Goal: Task Accomplishment & Management: Use online tool/utility

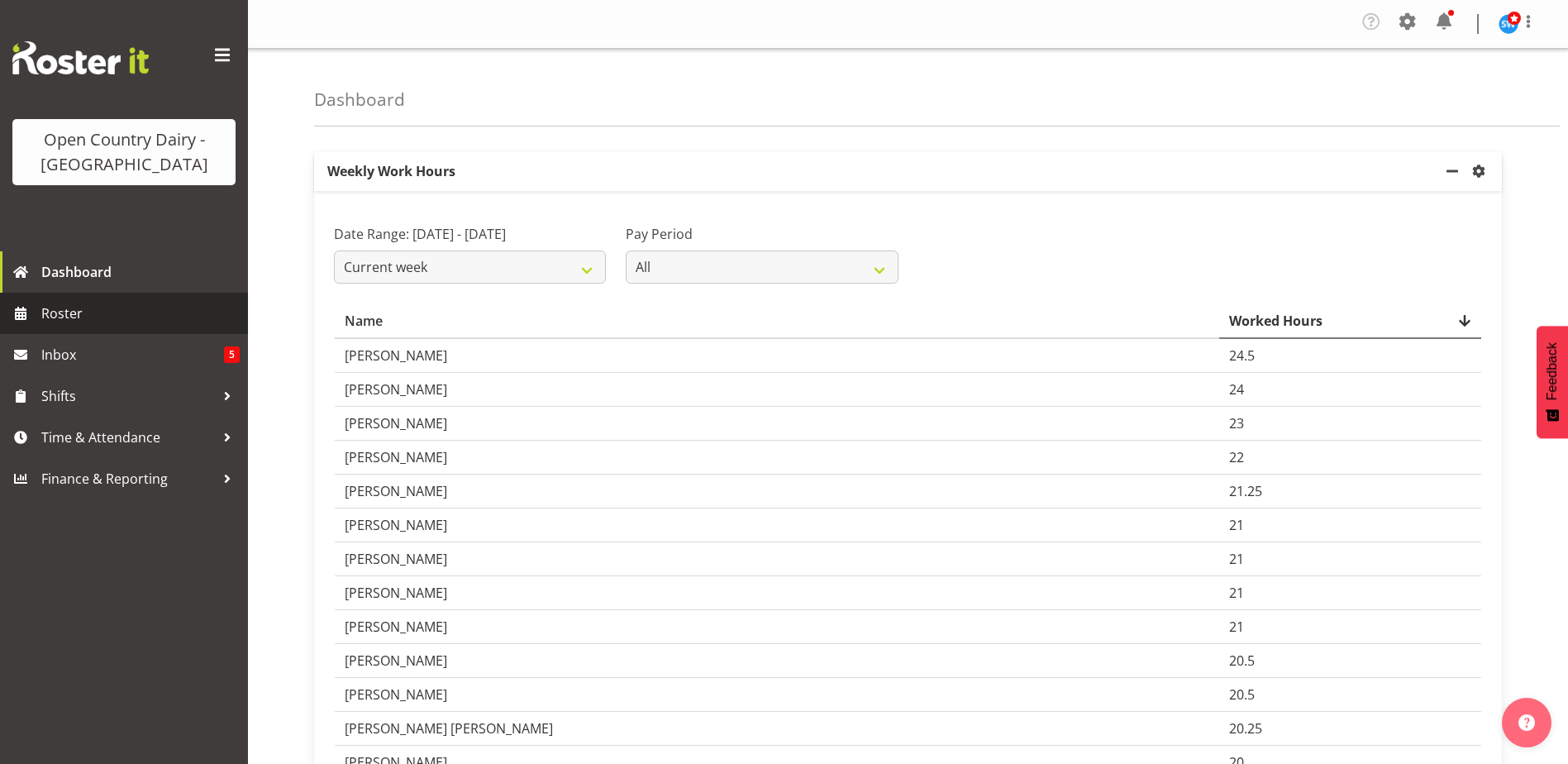
click at [69, 306] on span "Roster" at bounding box center [140, 313] width 198 height 25
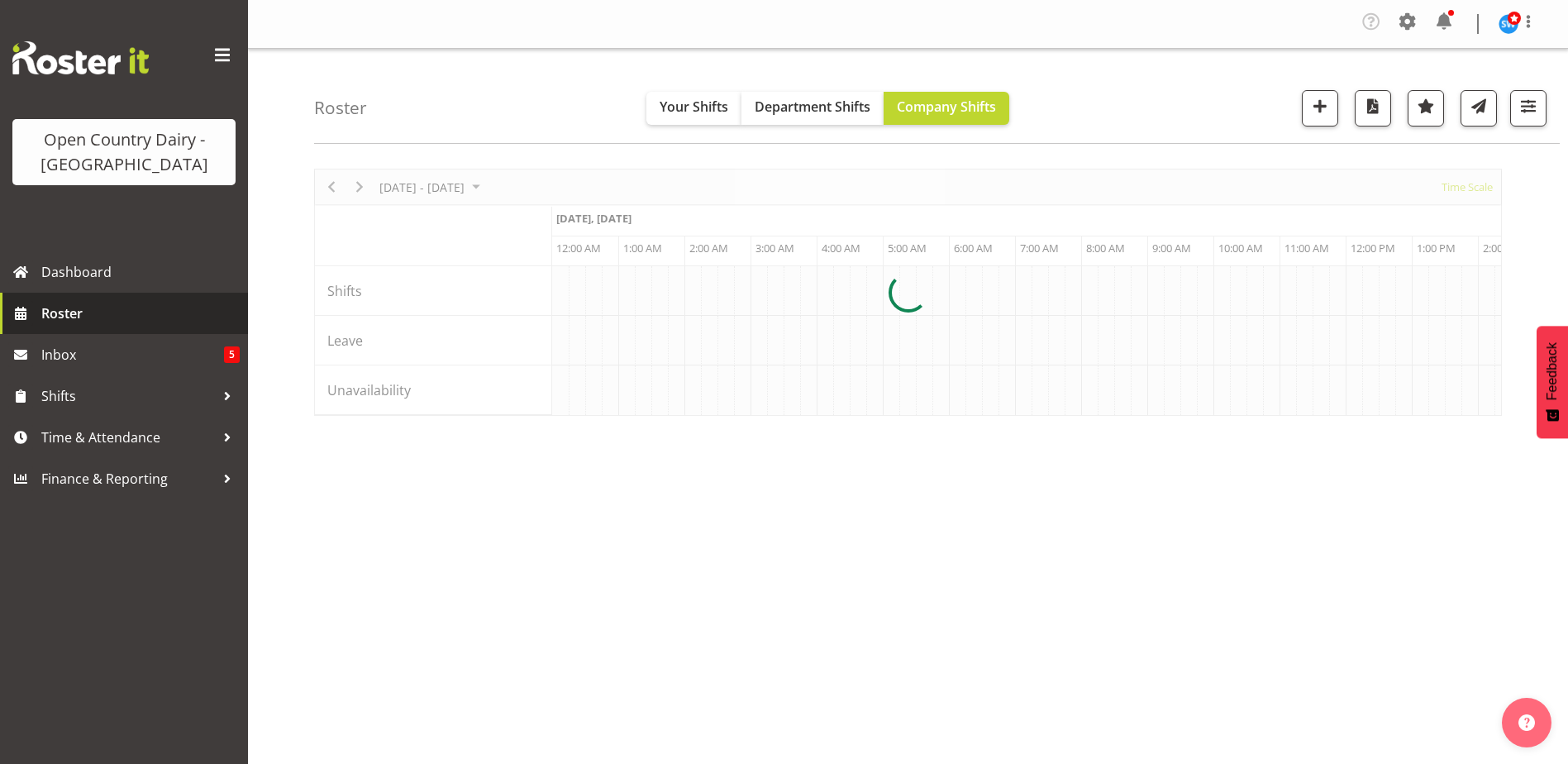
scroll to position [0, 1587]
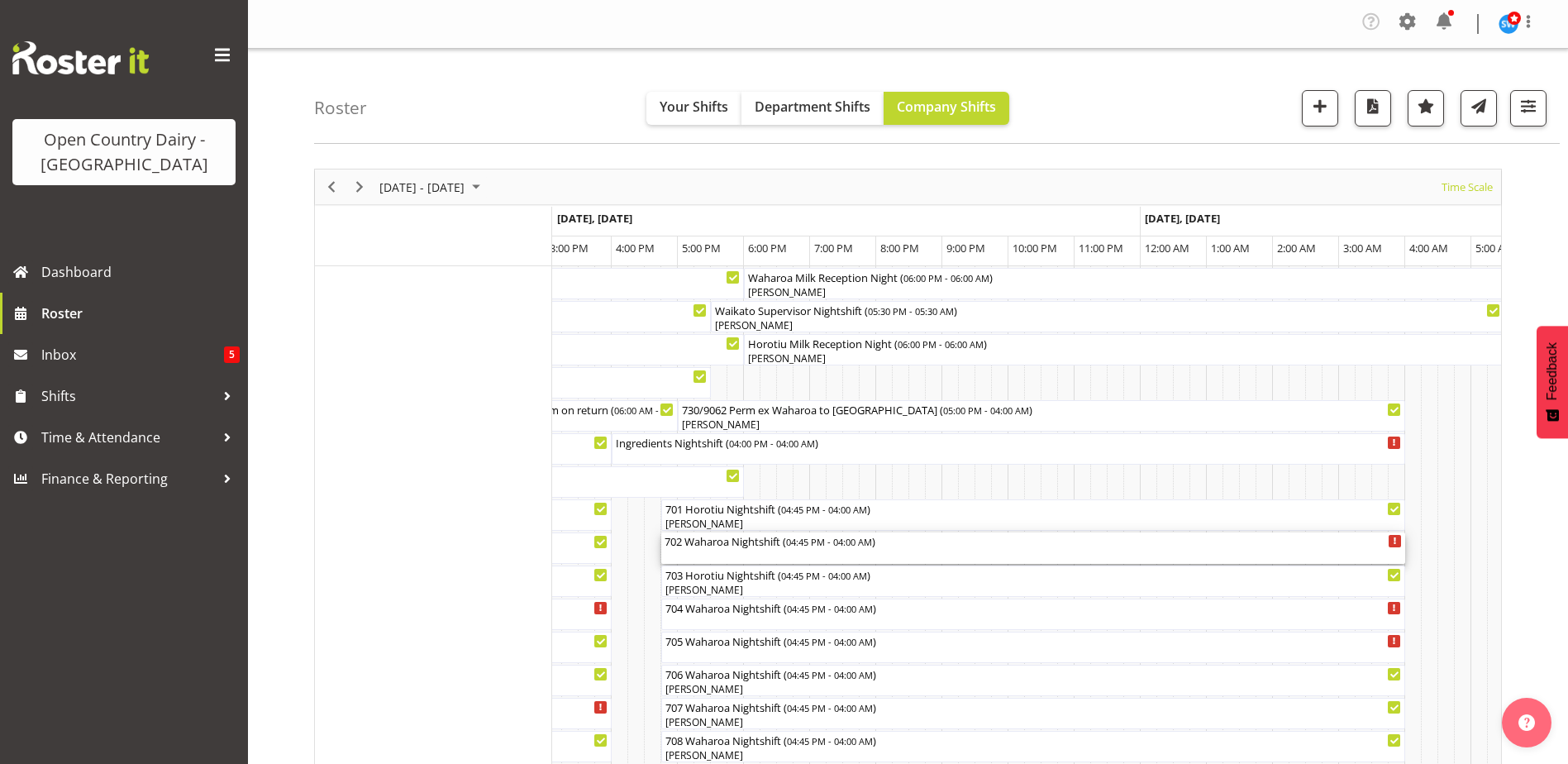
click at [766, 548] on div "702 Waharoa Nightshift ( 04:45 PM - 04:00 AM )" at bounding box center [1032, 540] width 737 height 16
click at [0, 0] on div at bounding box center [0, 0] width 0 height 0
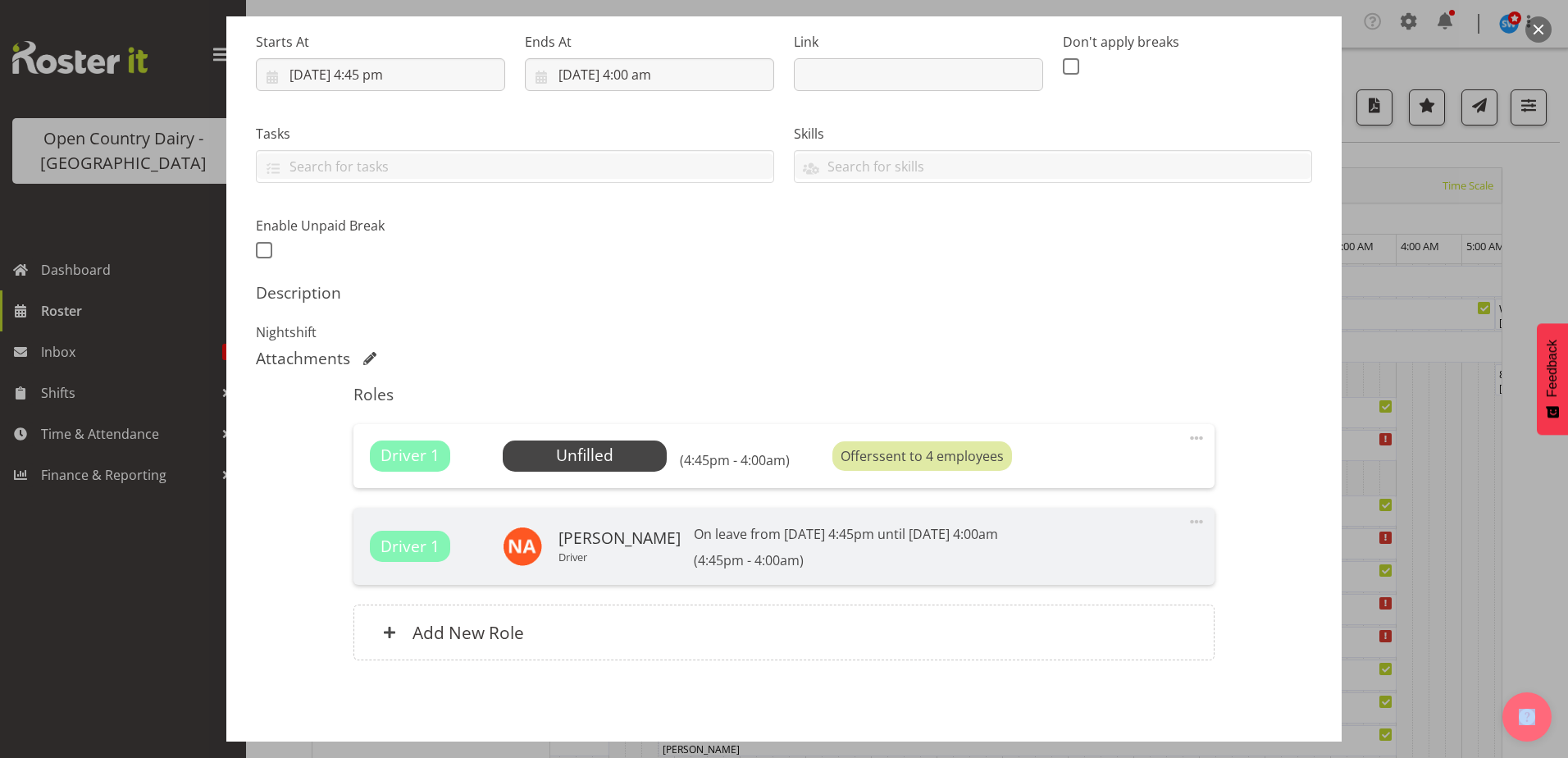
scroll to position [320, 0]
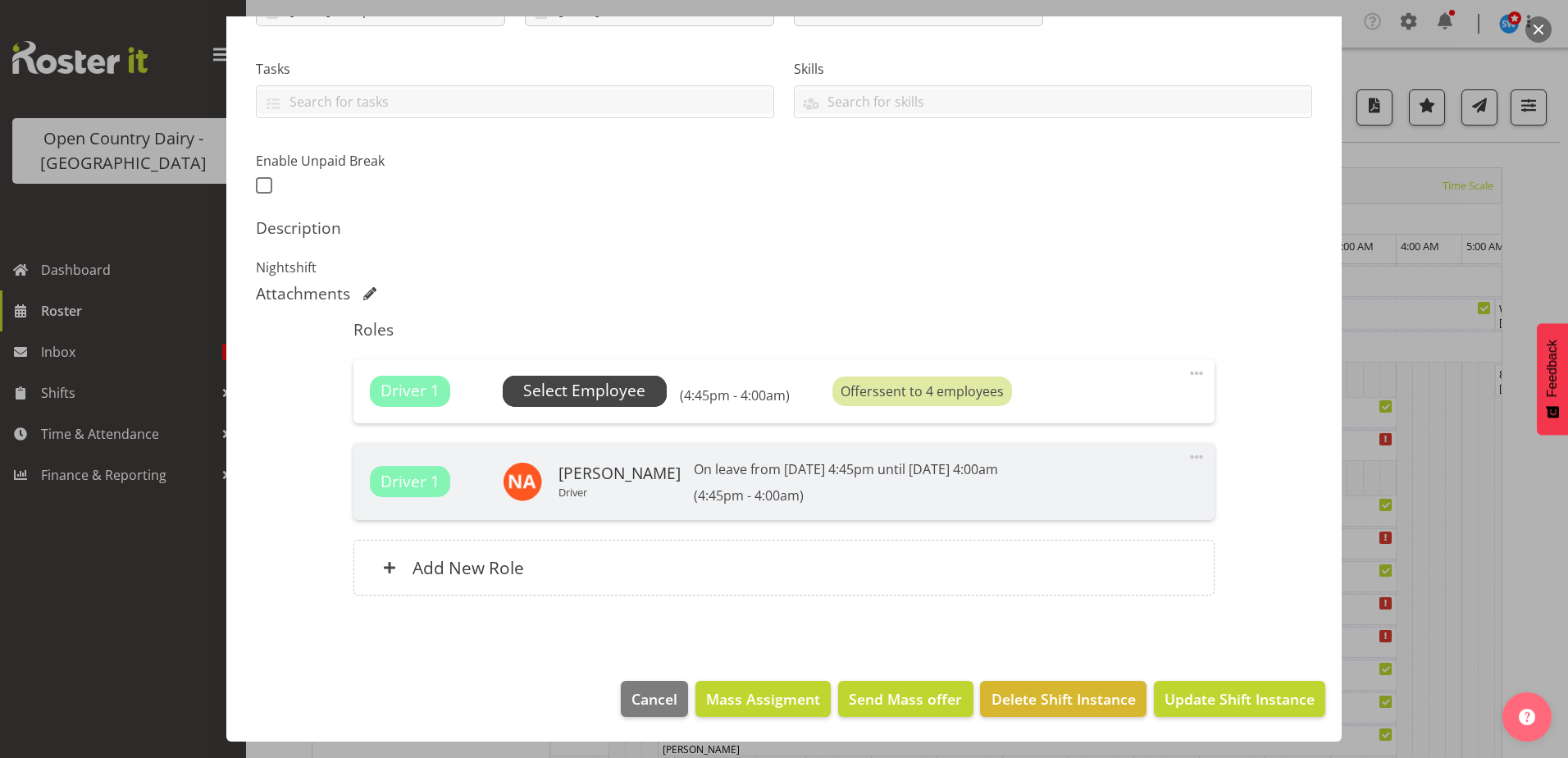
click at [569, 397] on span "Select Employee" at bounding box center [584, 390] width 122 height 24
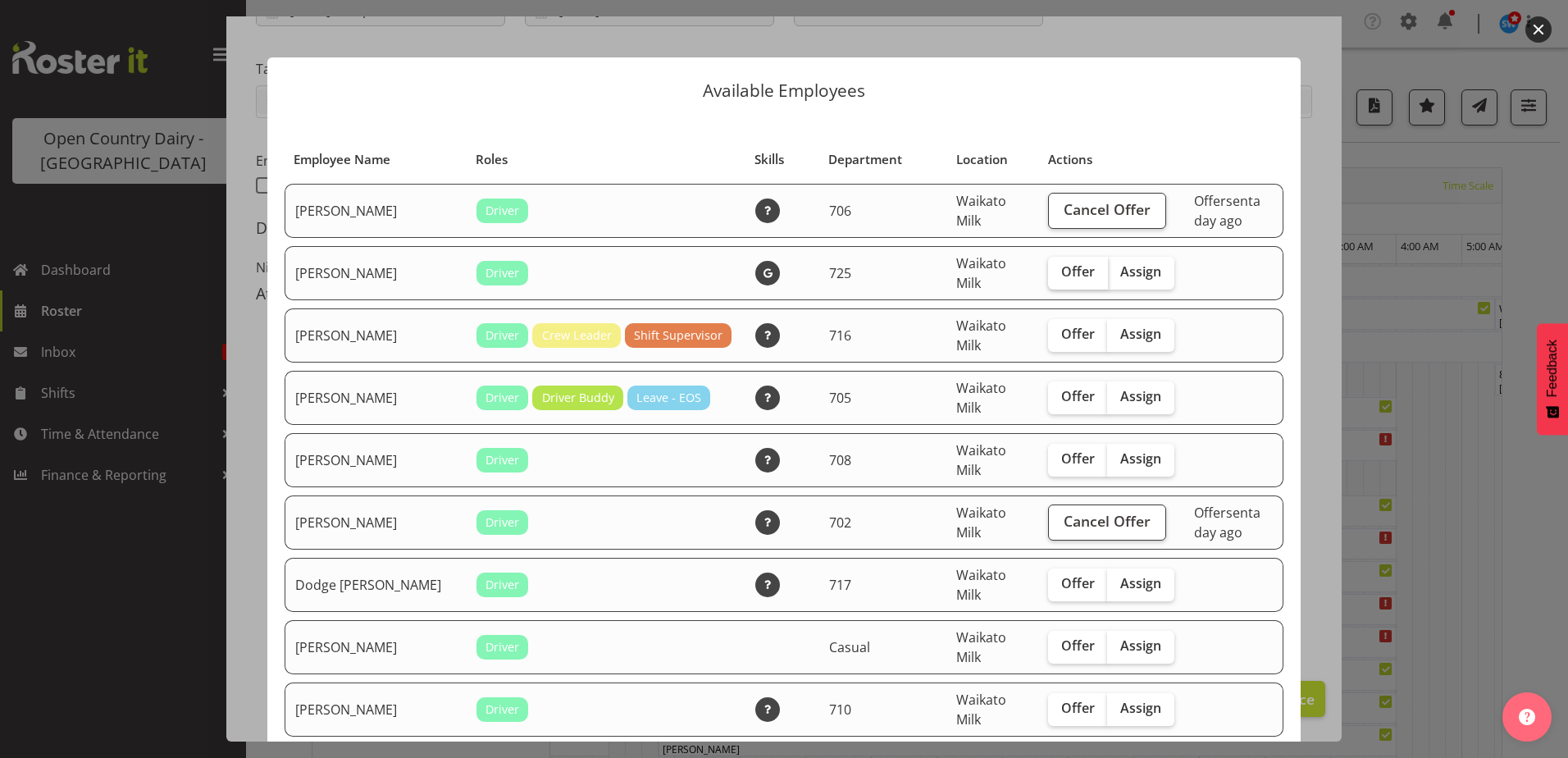
click at [1061, 277] on span "Offer" at bounding box center [1077, 271] width 33 height 16
click at [1048, 277] on input "Offer" at bounding box center [1053, 271] width 10 height 10
checkbox input "true"
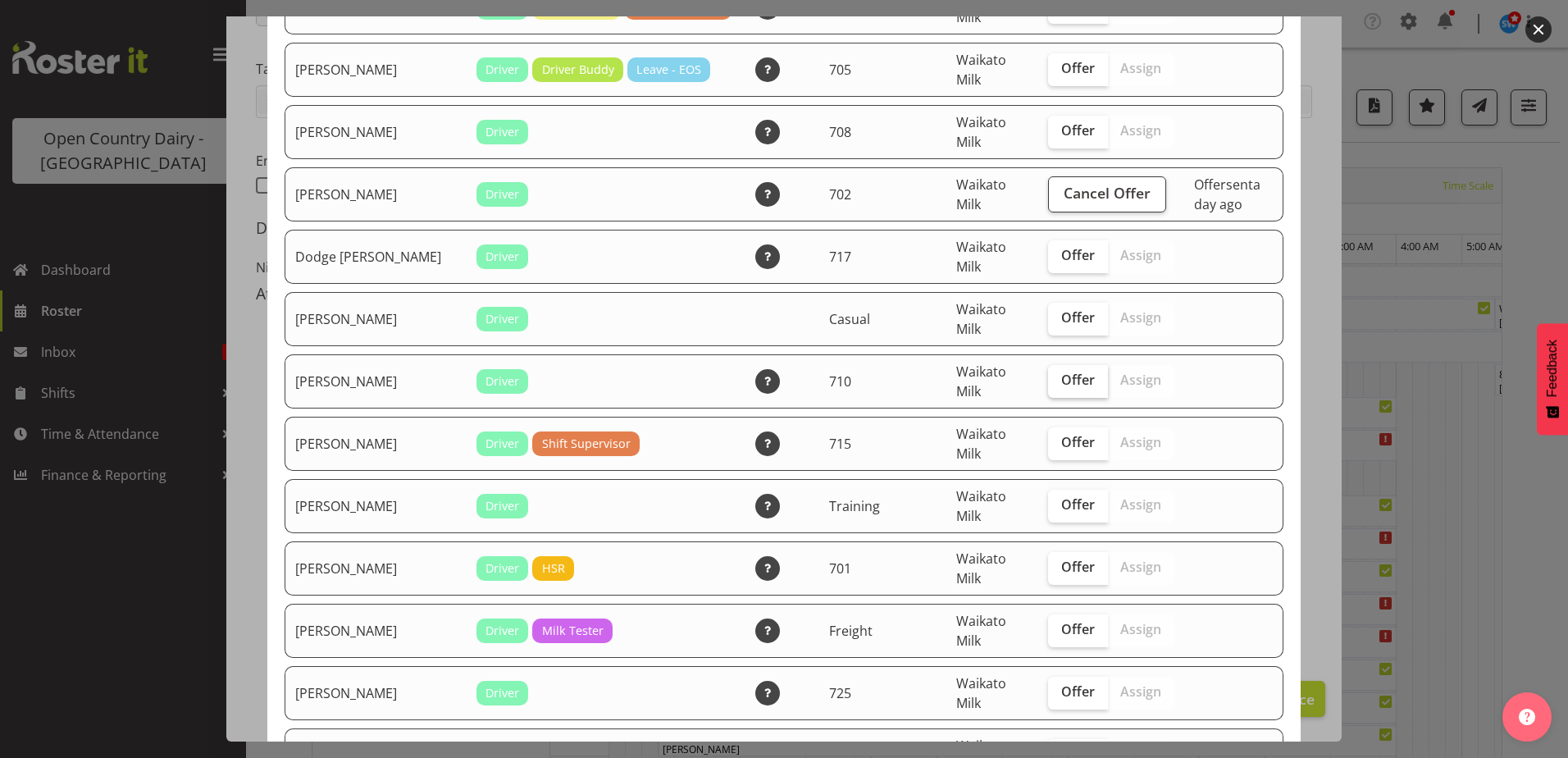
click at [1061, 380] on span "Offer" at bounding box center [1077, 379] width 33 height 16
click at [1048, 380] on input "Offer" at bounding box center [1053, 379] width 10 height 10
checkbox input "true"
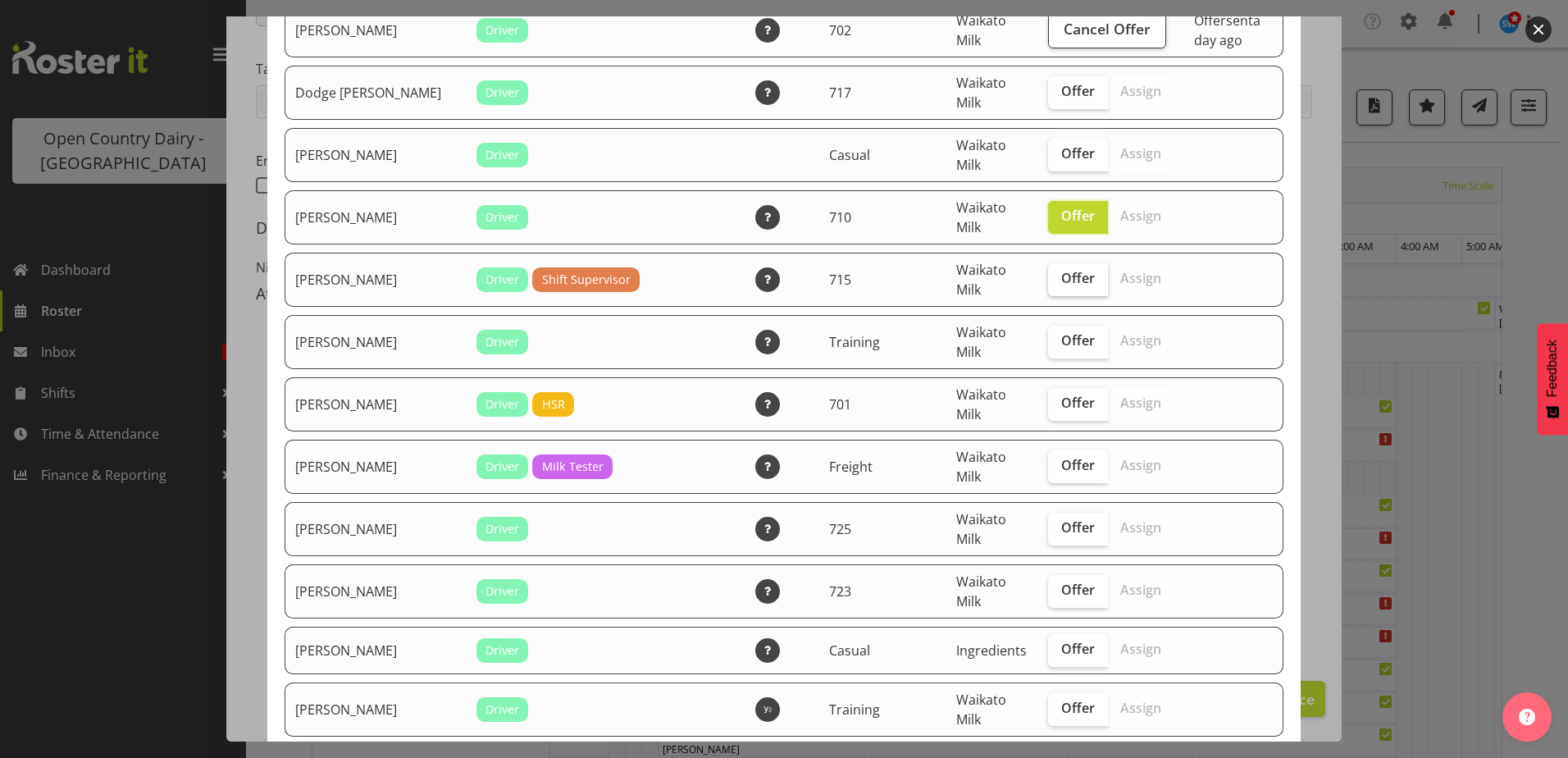
click at [1061, 282] on span "Offer" at bounding box center [1077, 278] width 33 height 16
click at [1048, 282] on input "Offer" at bounding box center [1053, 278] width 10 height 10
checkbox input "true"
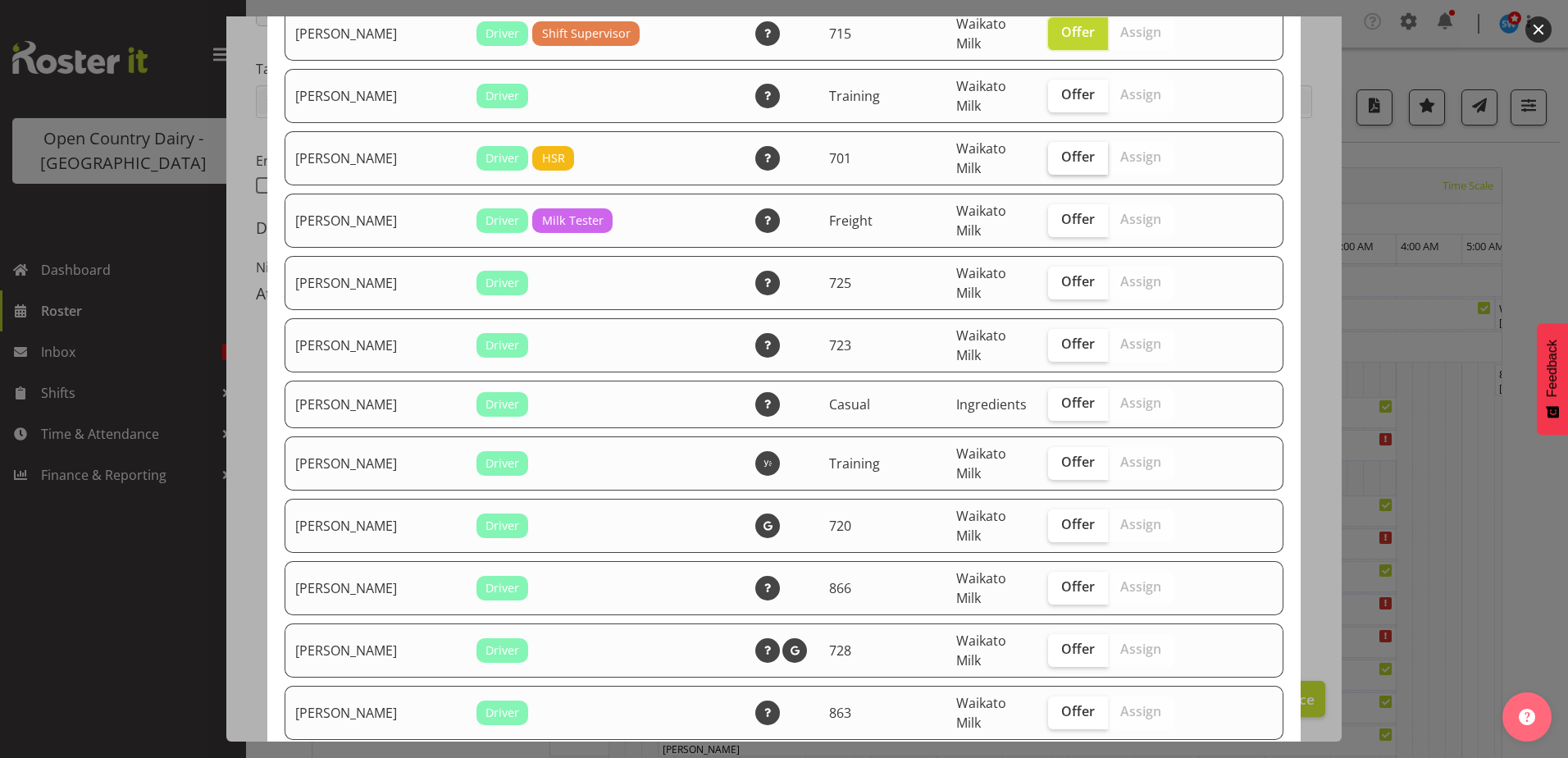
click at [1061, 164] on span "Offer" at bounding box center [1077, 156] width 33 height 16
click at [1048, 163] on input "Offer" at bounding box center [1053, 157] width 10 height 10
checkbox input "true"
click at [1061, 350] on span "Offer" at bounding box center [1077, 343] width 33 height 16
click at [1048, 349] on input "Offer" at bounding box center [1053, 343] width 10 height 10
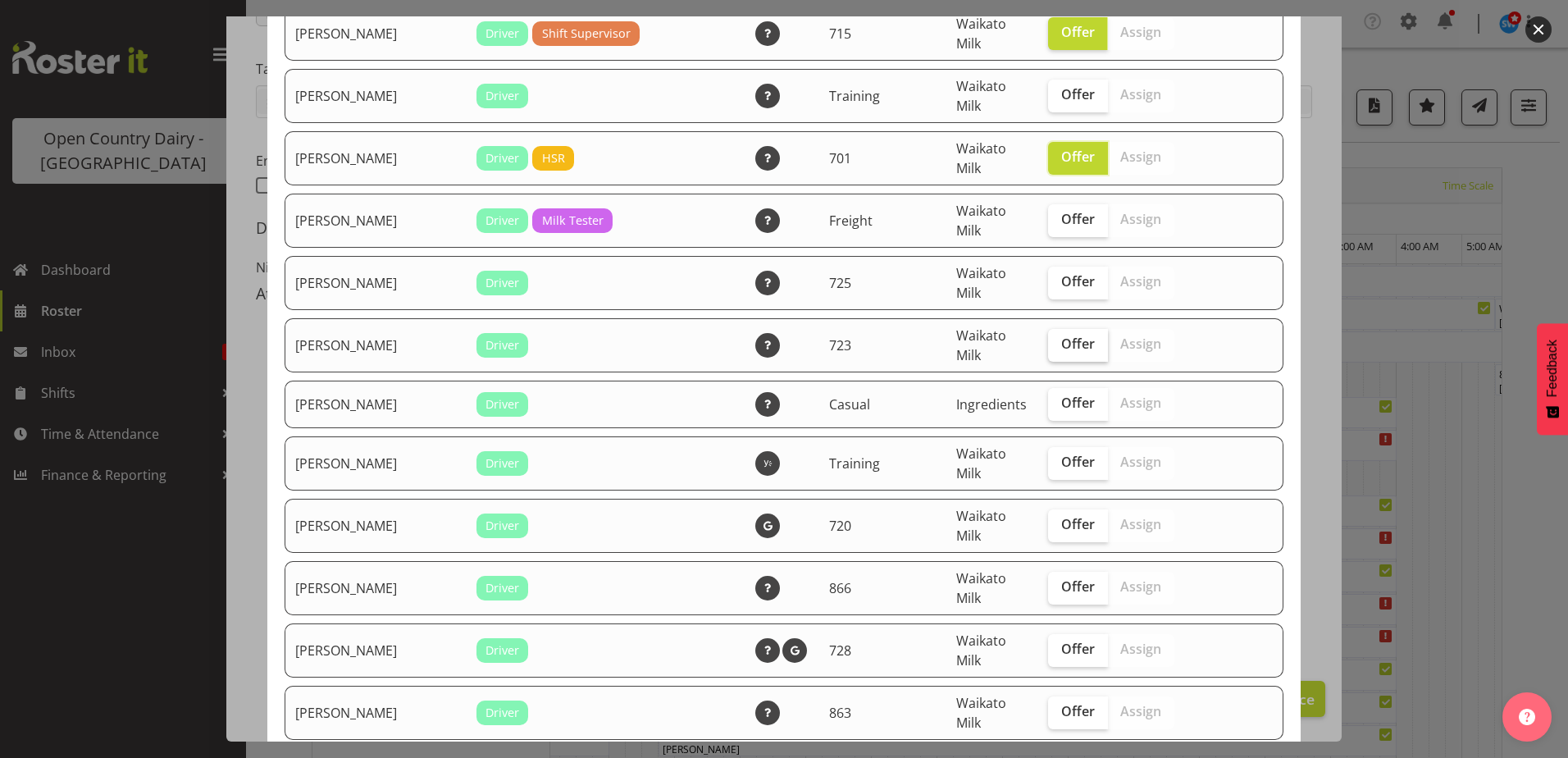
checkbox input "true"
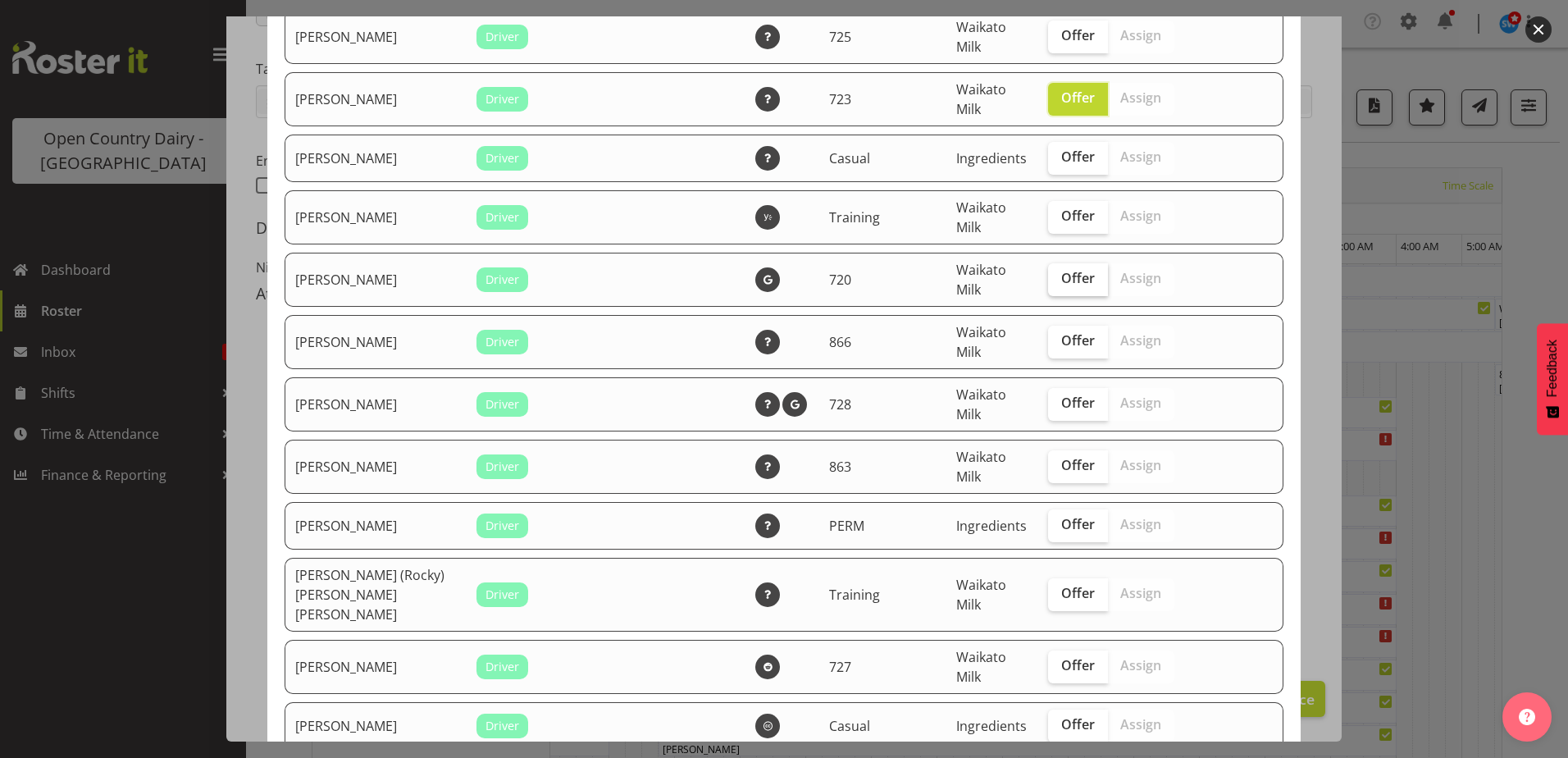
click at [1061, 283] on span "Offer" at bounding box center [1077, 278] width 33 height 16
click at [1052, 283] on input "Offer" at bounding box center [1053, 278] width 10 height 10
checkbox input "true"
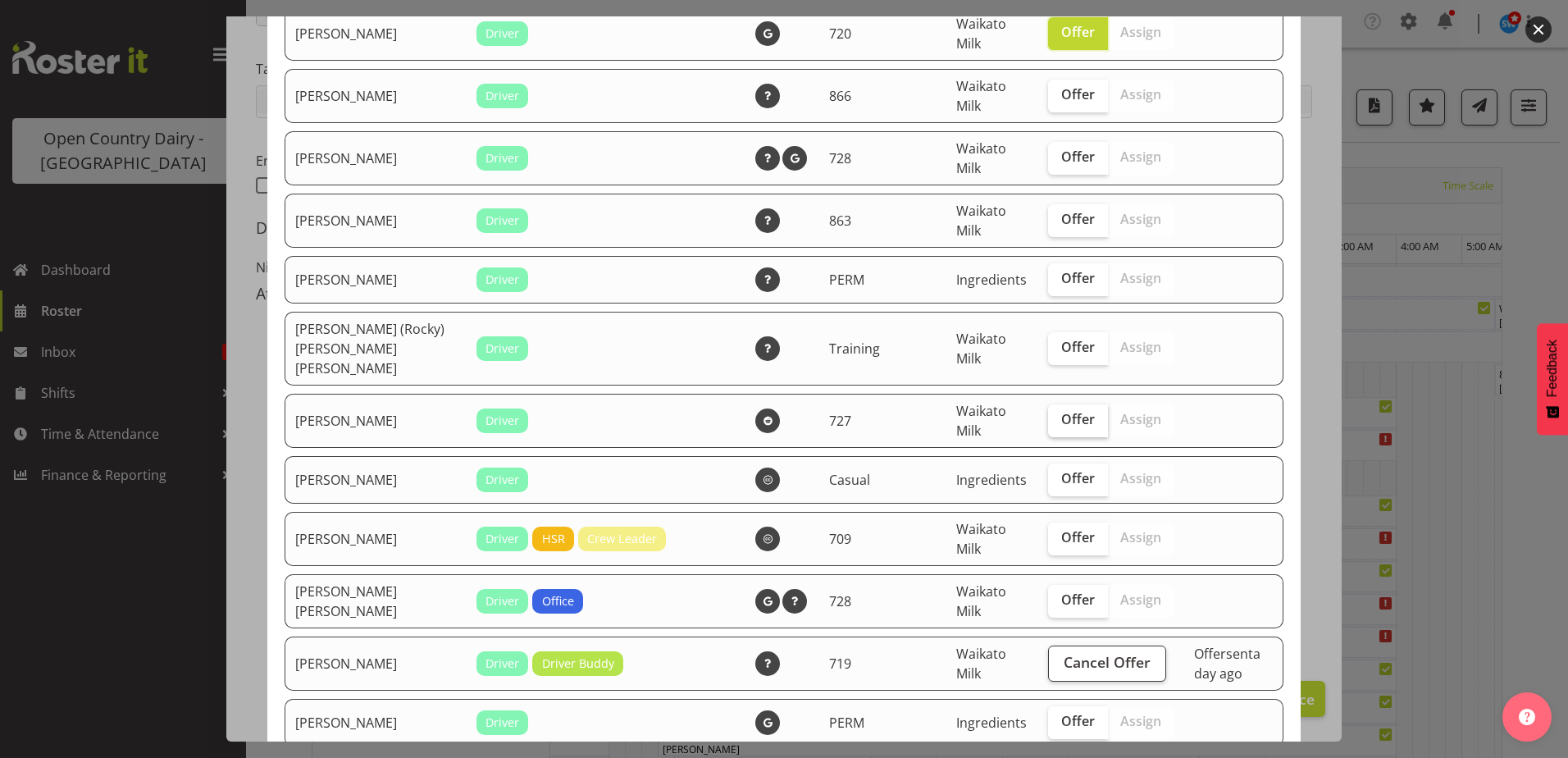
click at [1061, 411] on span "Offer" at bounding box center [1077, 418] width 33 height 16
click at [1048, 414] on input "Offer" at bounding box center [1053, 418] width 10 height 10
checkbox input "true"
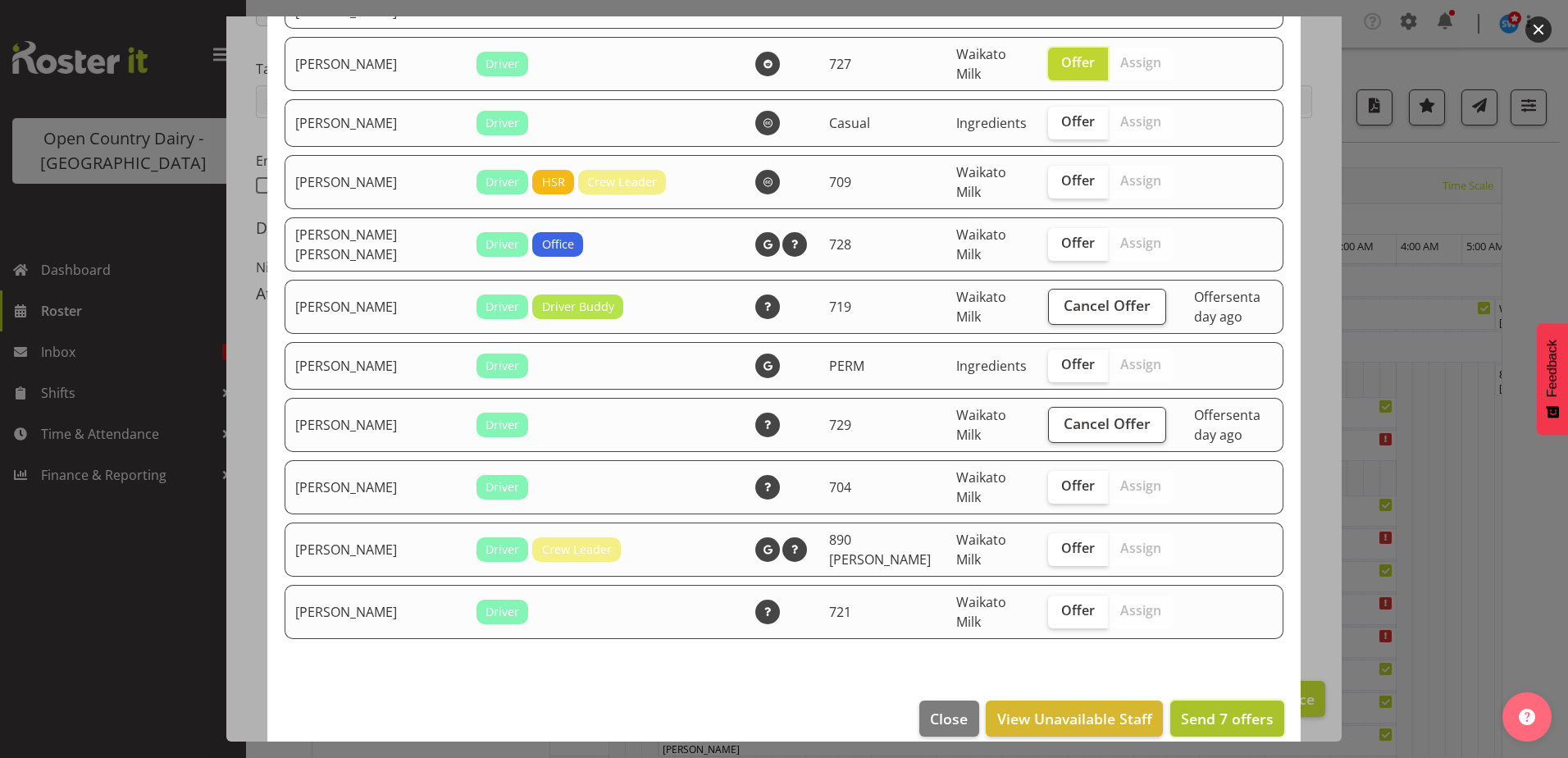
click at [1206, 709] on span "Send 7 offers" at bounding box center [1227, 718] width 92 height 20
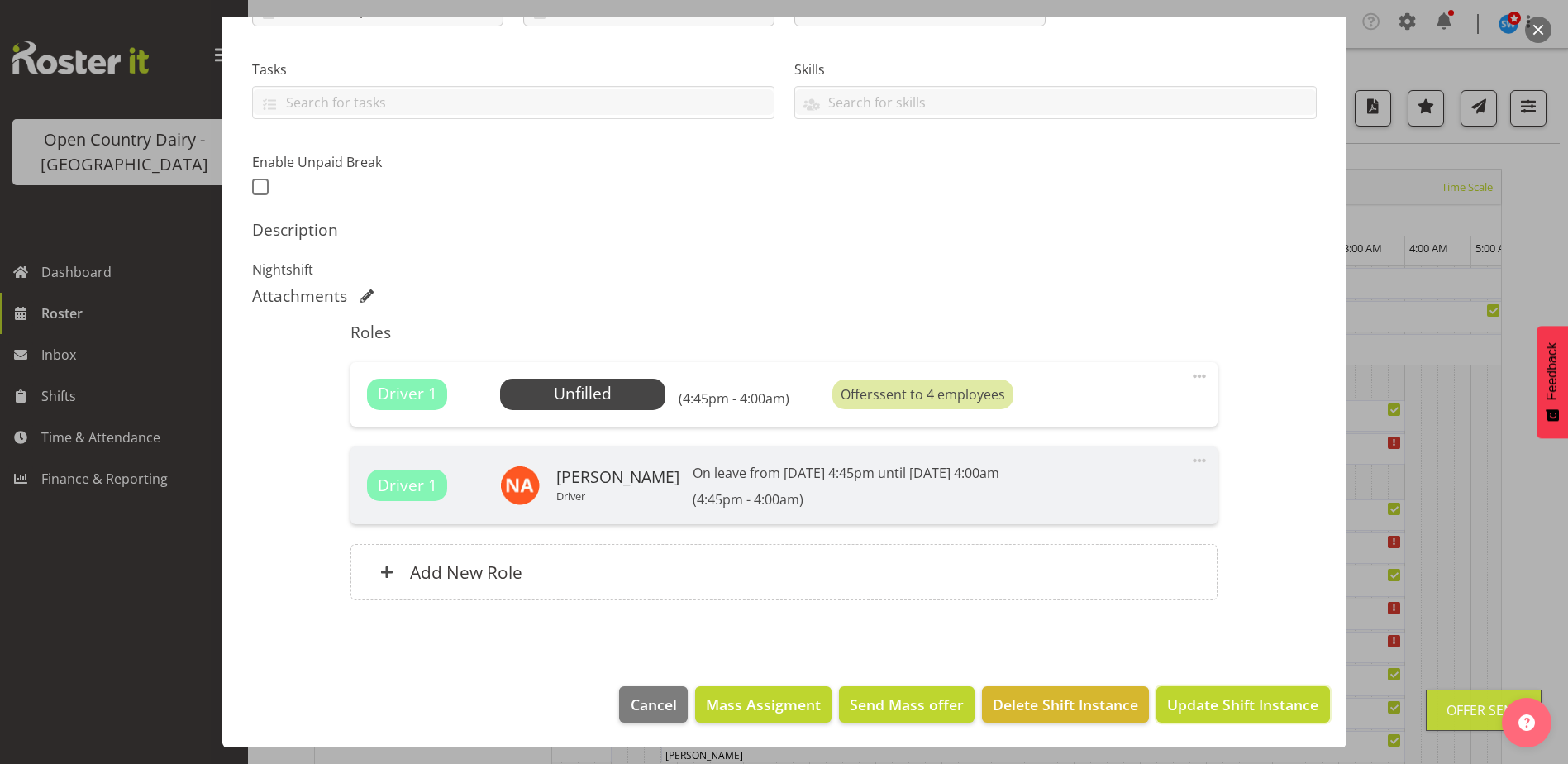
click at [1215, 700] on span "Update Shift Instance" at bounding box center [1243, 704] width 151 height 21
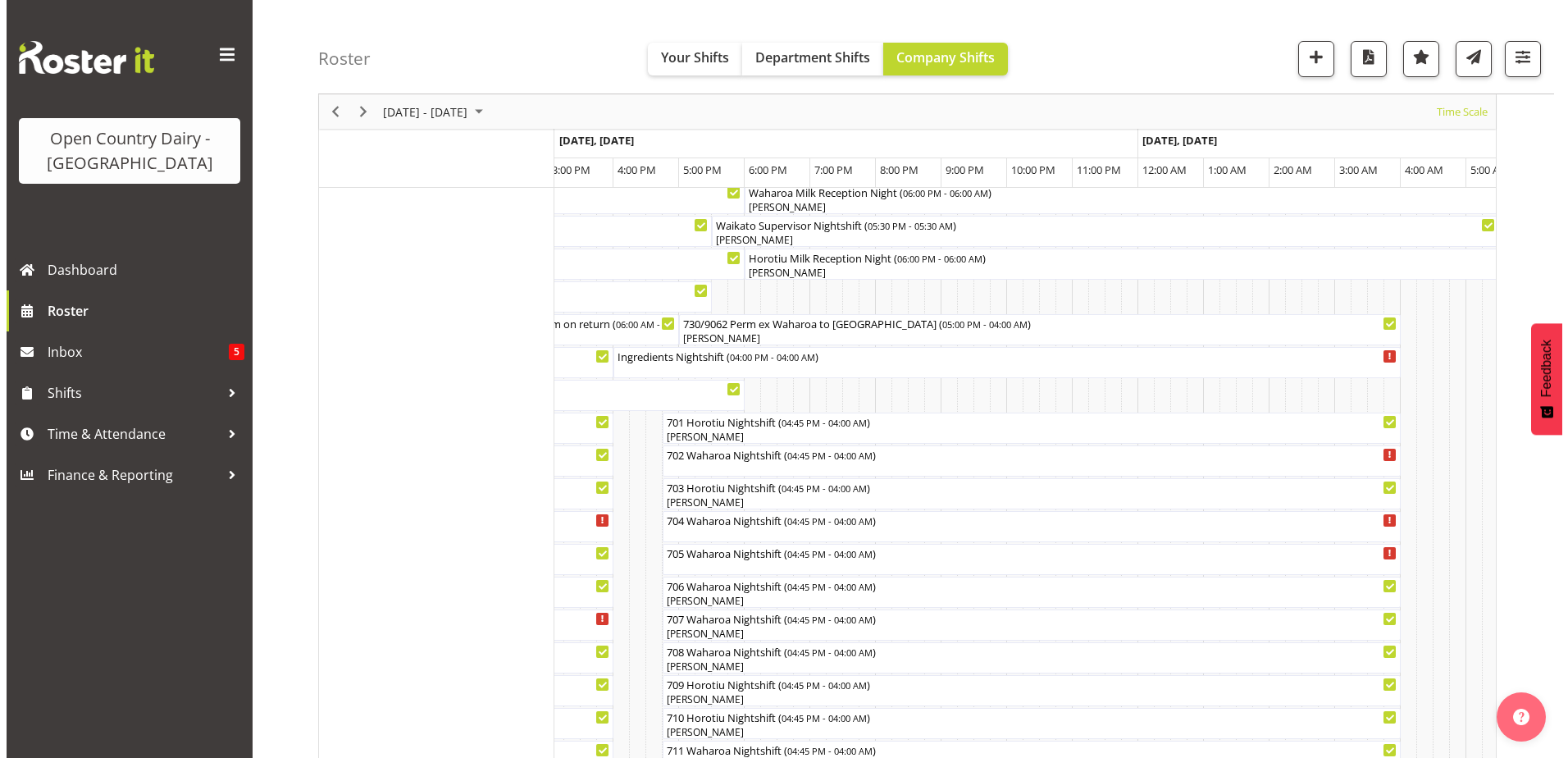
scroll to position [82, 0]
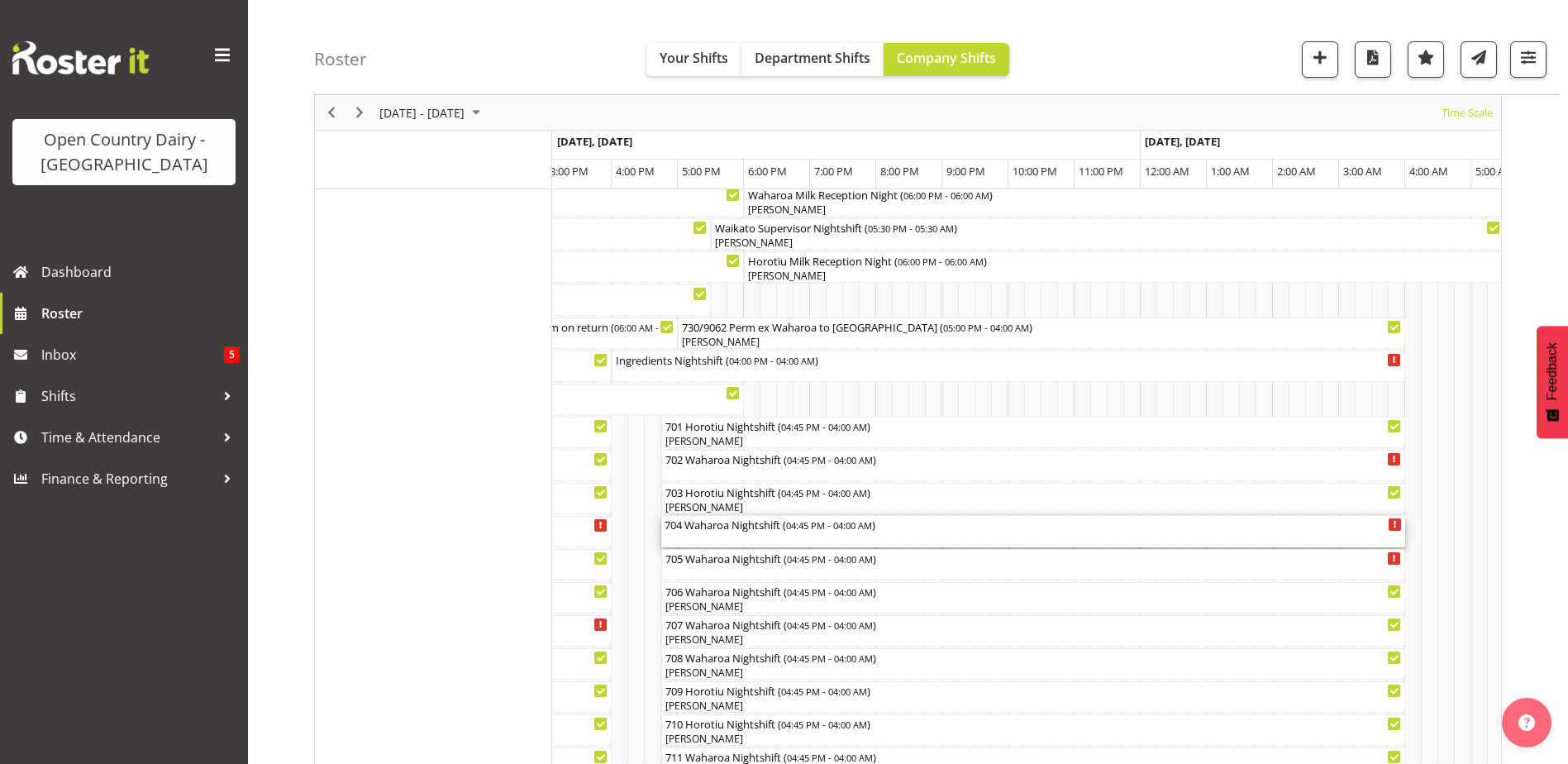
click at [706, 534] on div "704 Waharoa Nightshift ( 04:45 PM - 04:00 AM )" at bounding box center [1032, 531] width 737 height 32
click at [0, 0] on div at bounding box center [0, 0] width 0 height 0
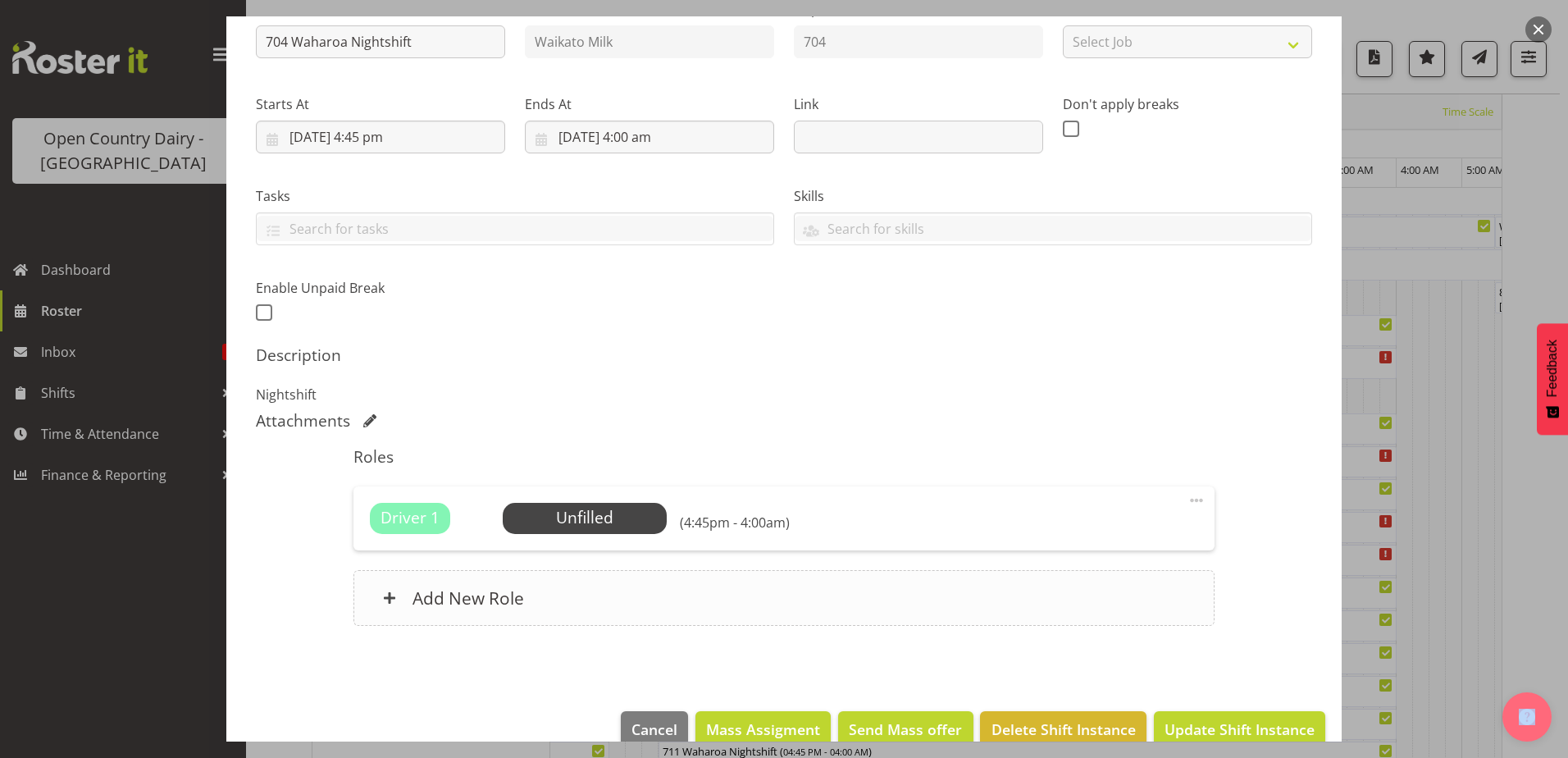
scroll to position [224, 0]
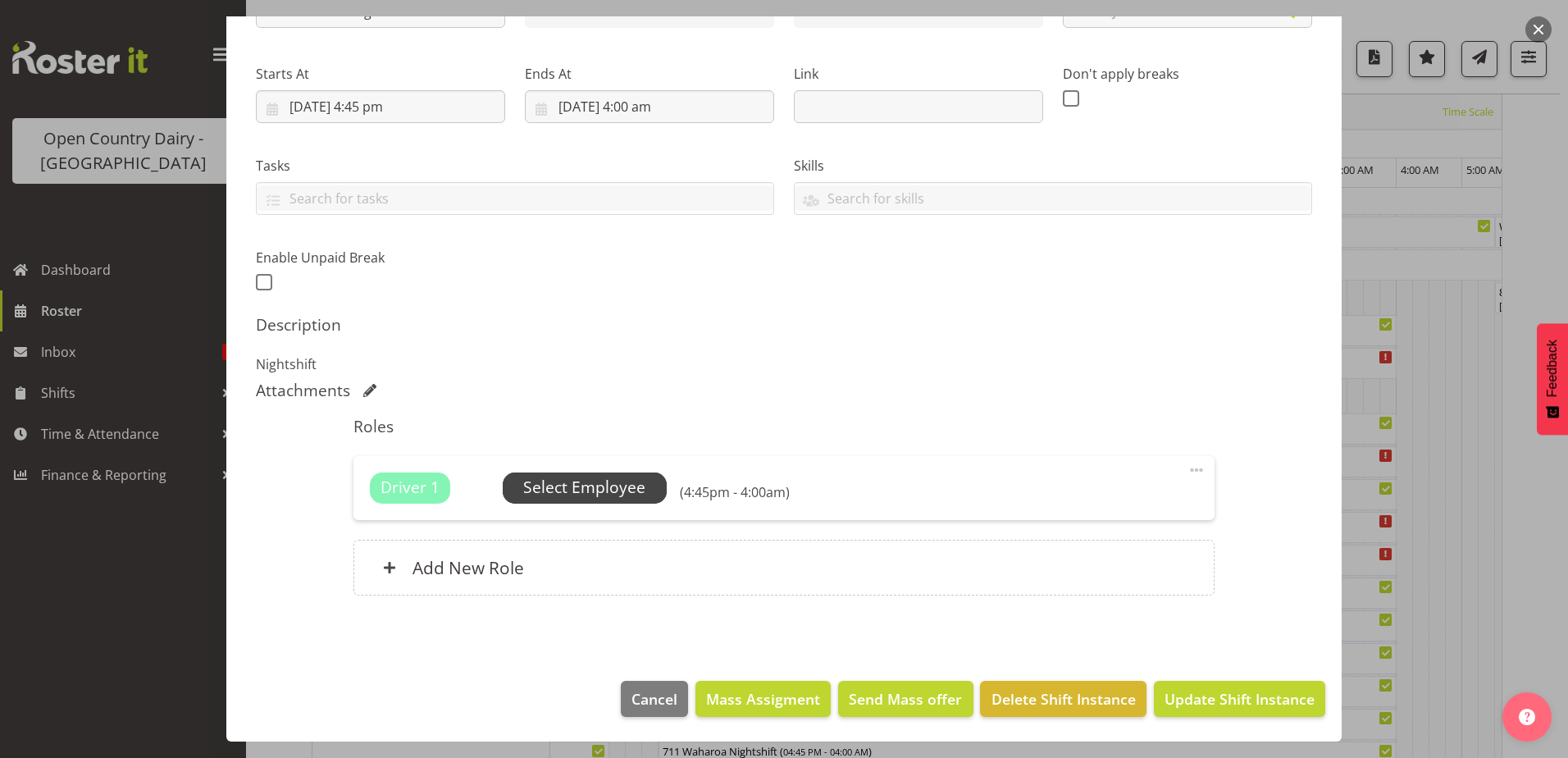
click at [618, 488] on span "Select Employee" at bounding box center [584, 487] width 122 height 24
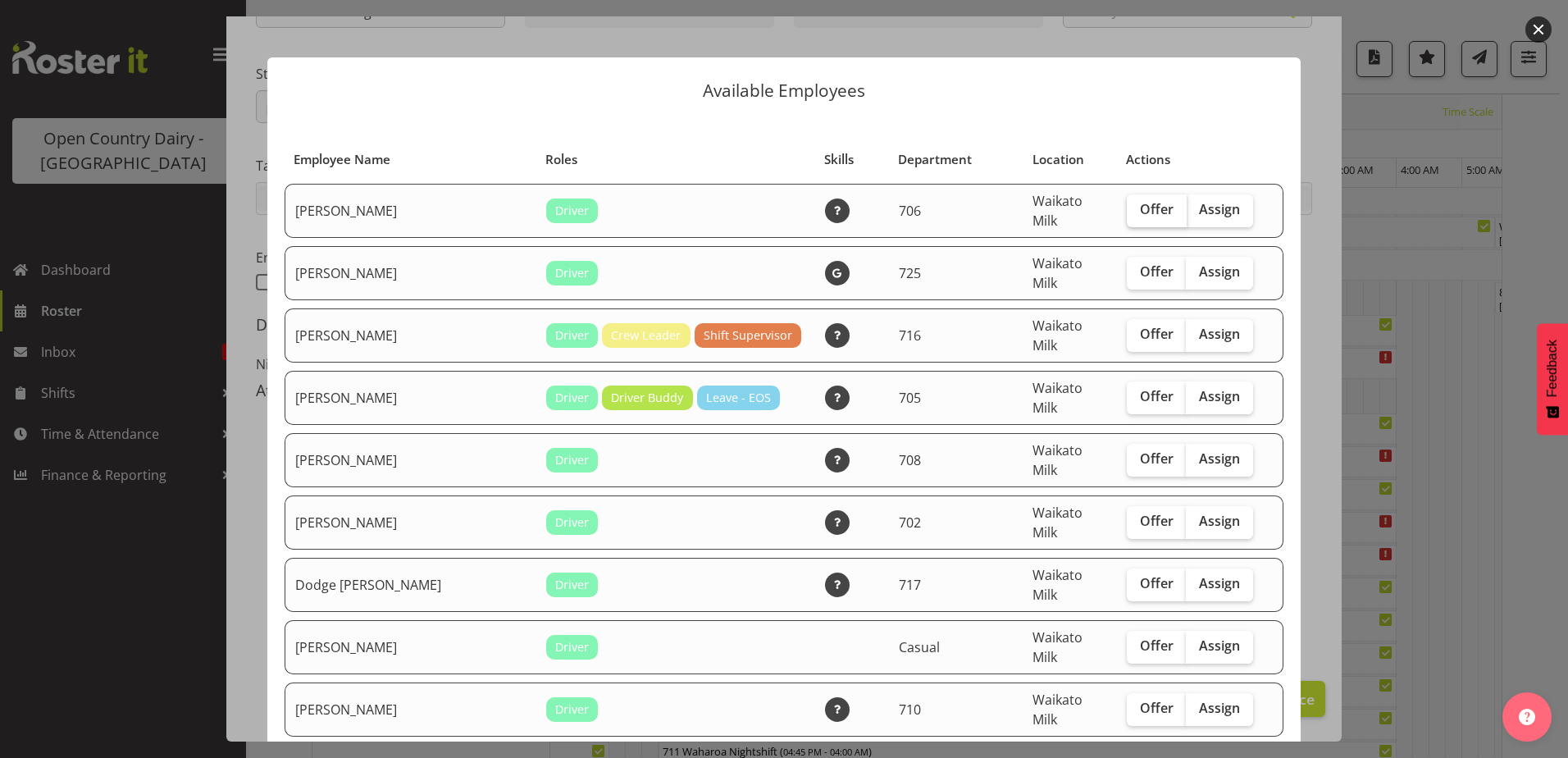
click at [1140, 208] on span "Offer" at bounding box center [1156, 208] width 33 height 16
click at [1127, 208] on input "Offer" at bounding box center [1132, 209] width 10 height 10
checkbox input "true"
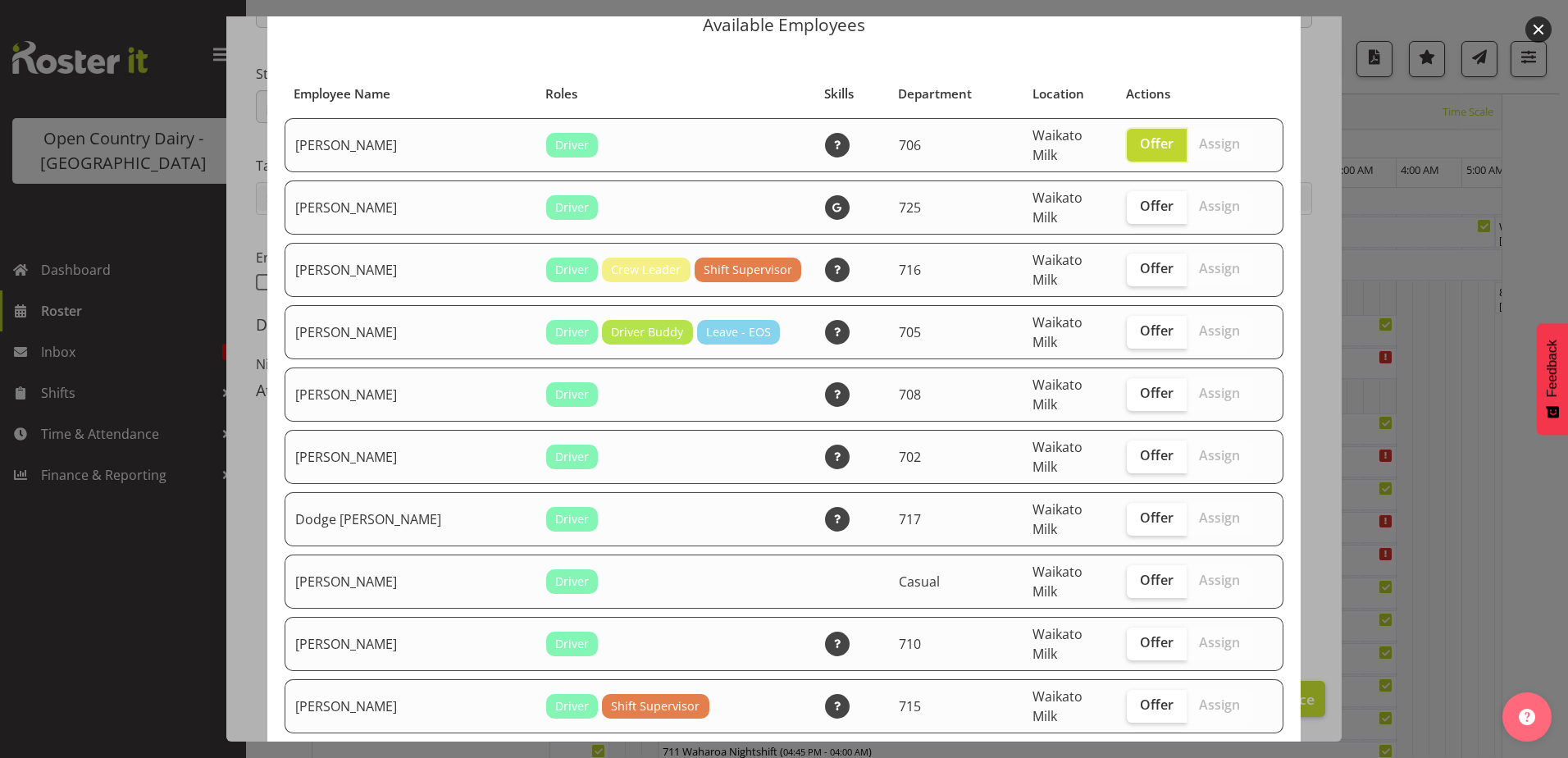
scroll to position [164, 0]
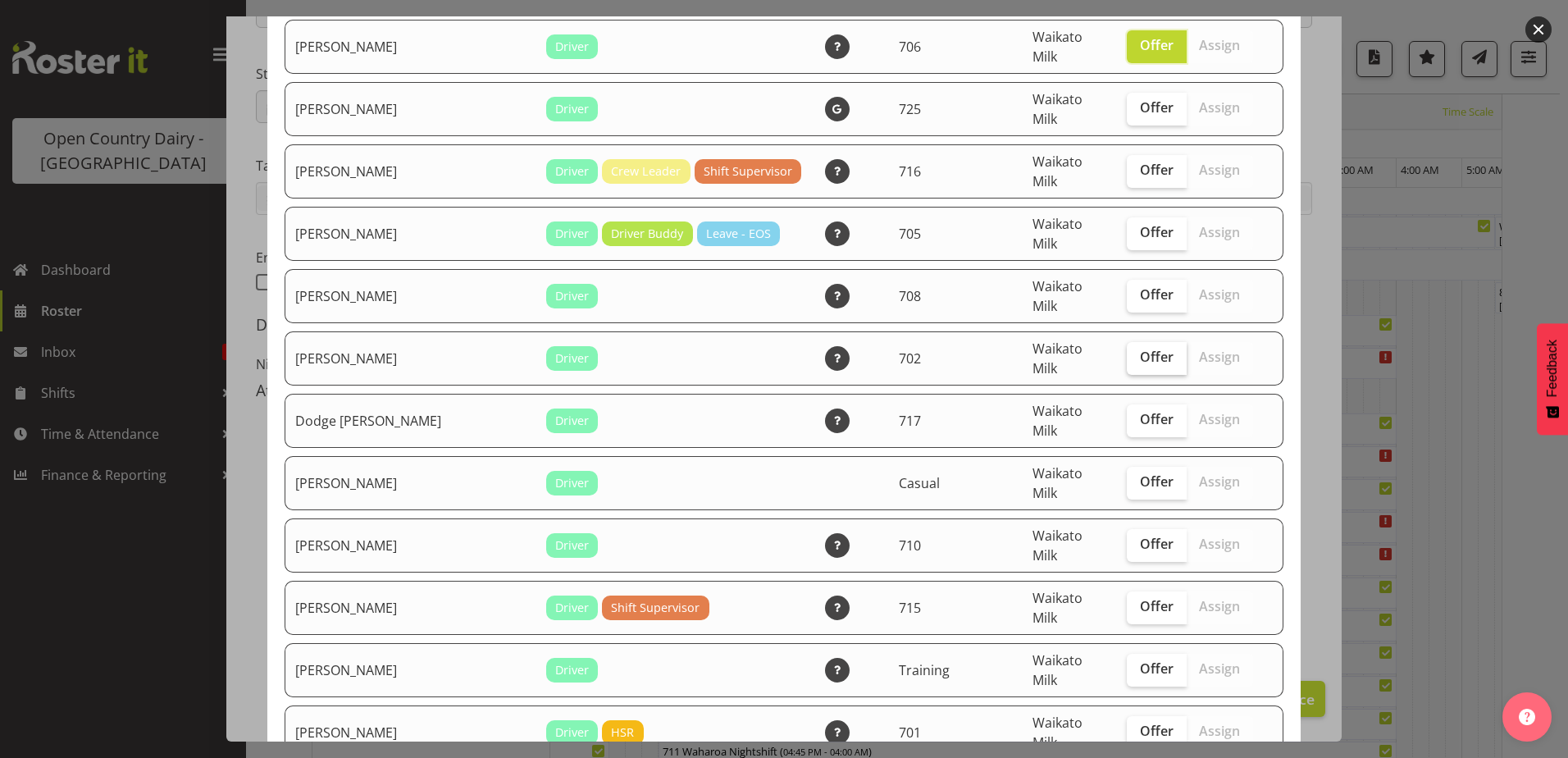
click at [1140, 348] on span "Offer" at bounding box center [1156, 356] width 33 height 16
click at [1135, 352] on input "Offer" at bounding box center [1132, 357] width 10 height 10
checkbox input "true"
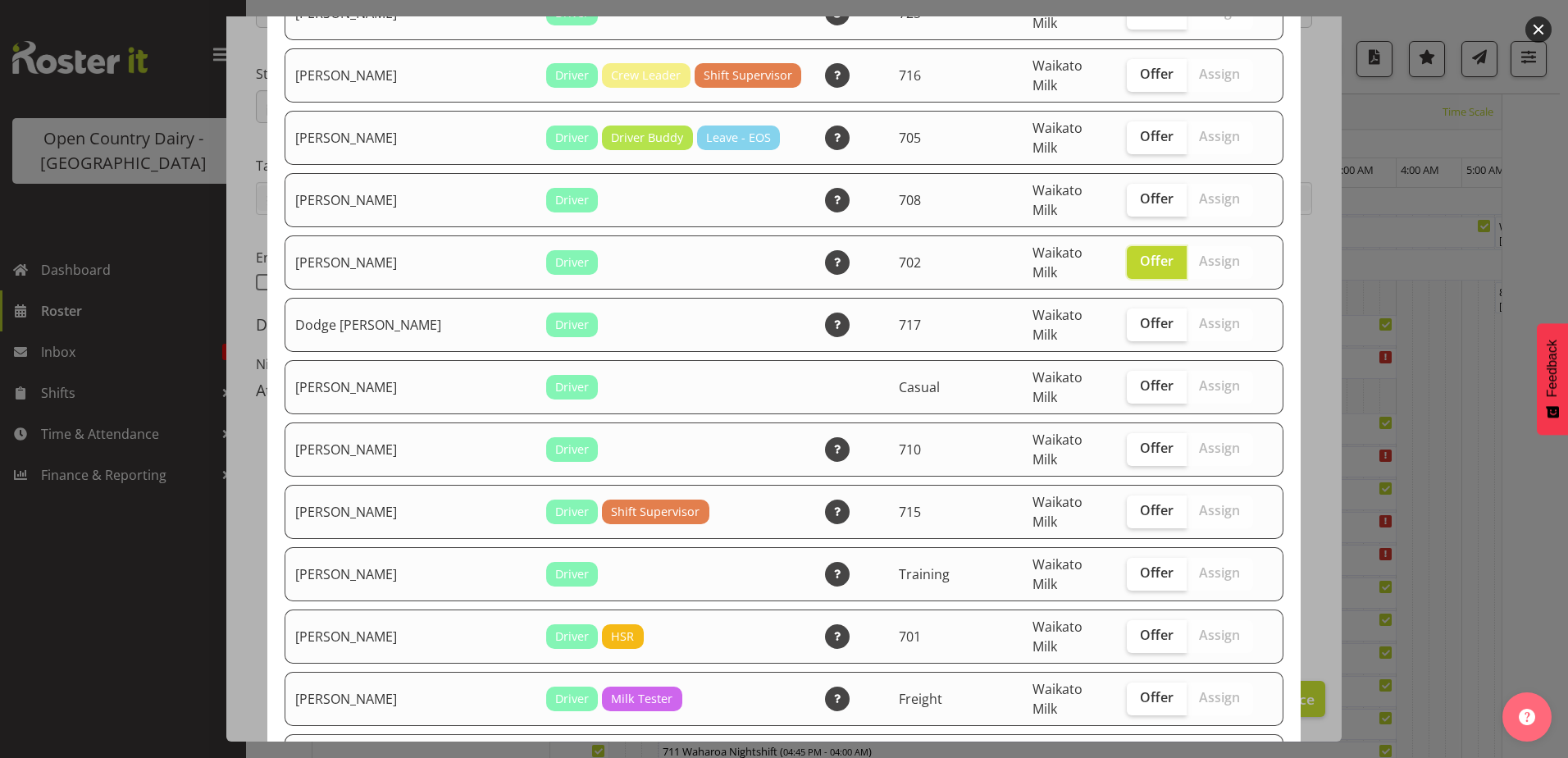
scroll to position [328, 0]
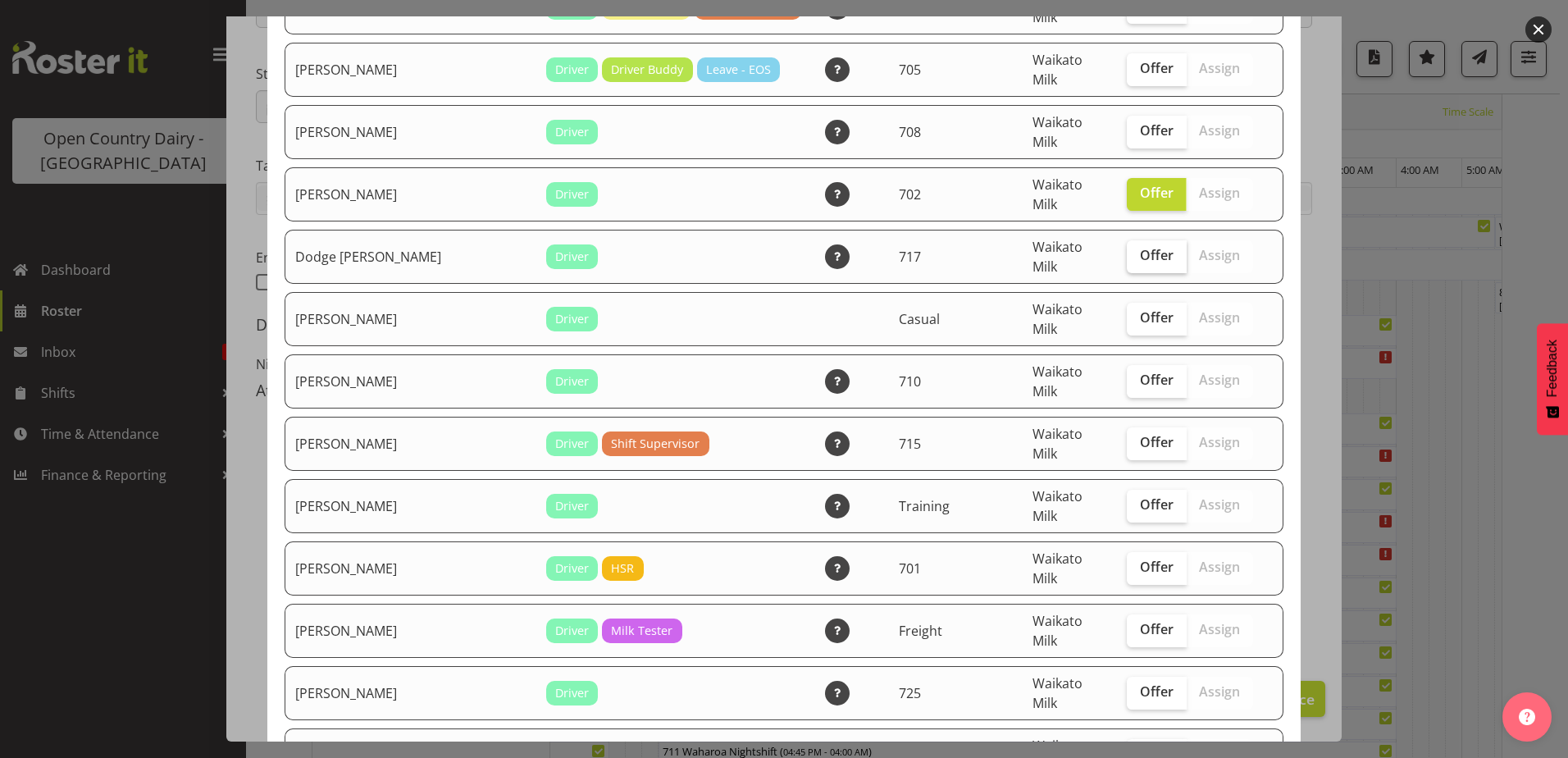
click at [1140, 247] on span "Offer" at bounding box center [1156, 255] width 33 height 16
click at [1130, 250] on input "Offer" at bounding box center [1132, 255] width 10 height 10
checkbox input "true"
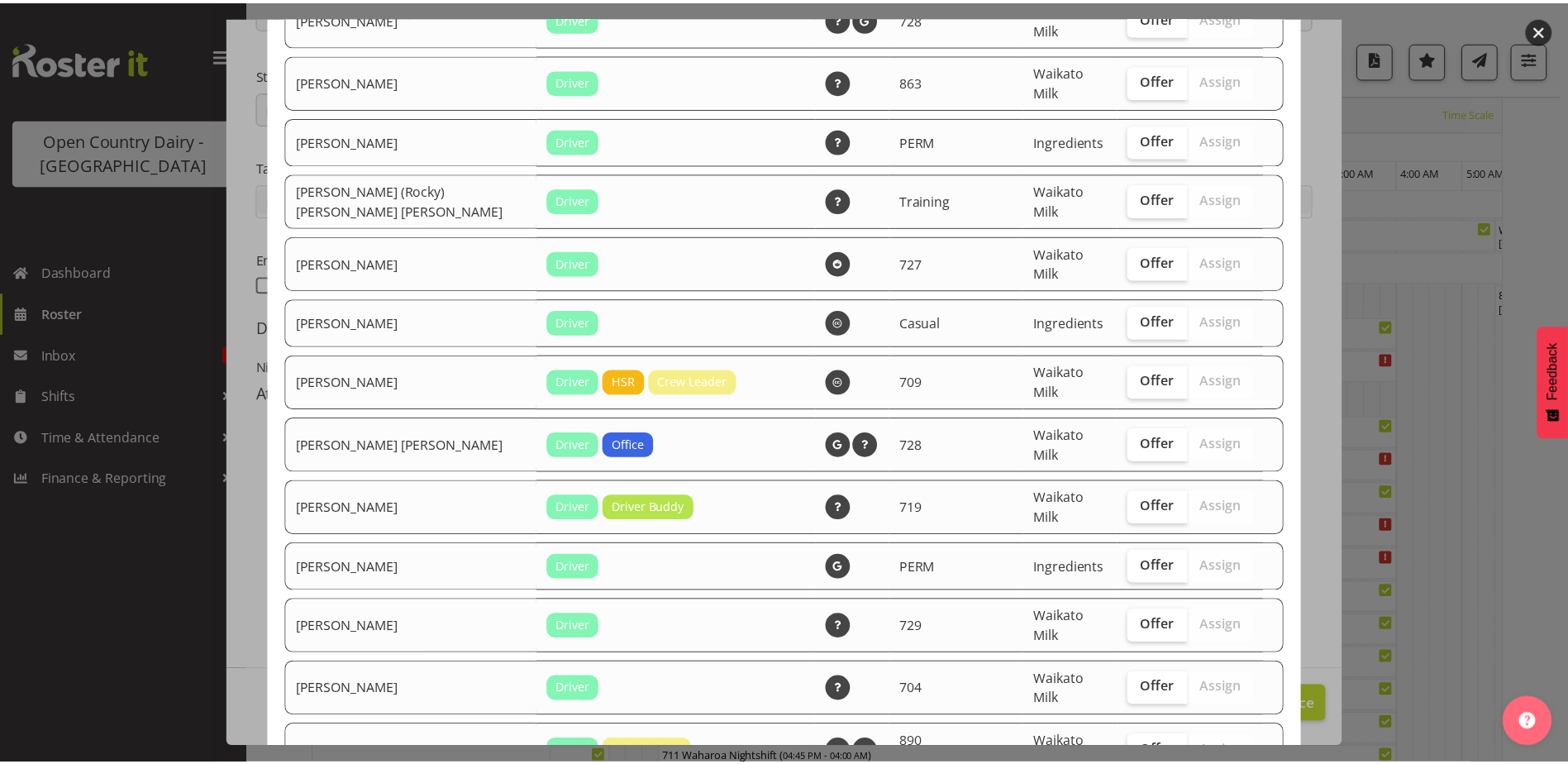
scroll to position [1405, 0]
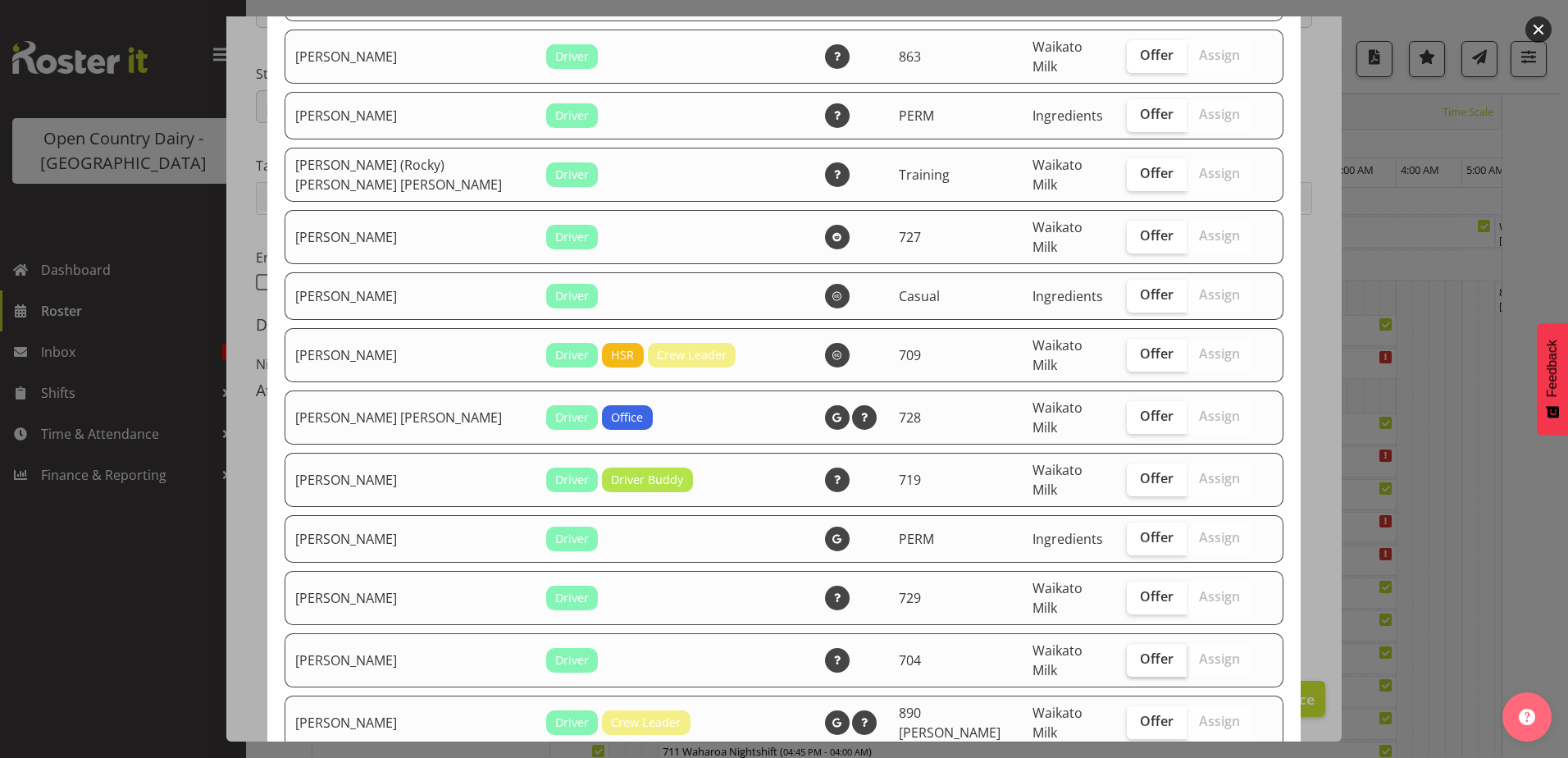
click at [1147, 651] on span "Offer" at bounding box center [1156, 658] width 33 height 16
click at [1137, 653] on input "Offer" at bounding box center [1132, 658] width 10 height 10
checkbox input "true"
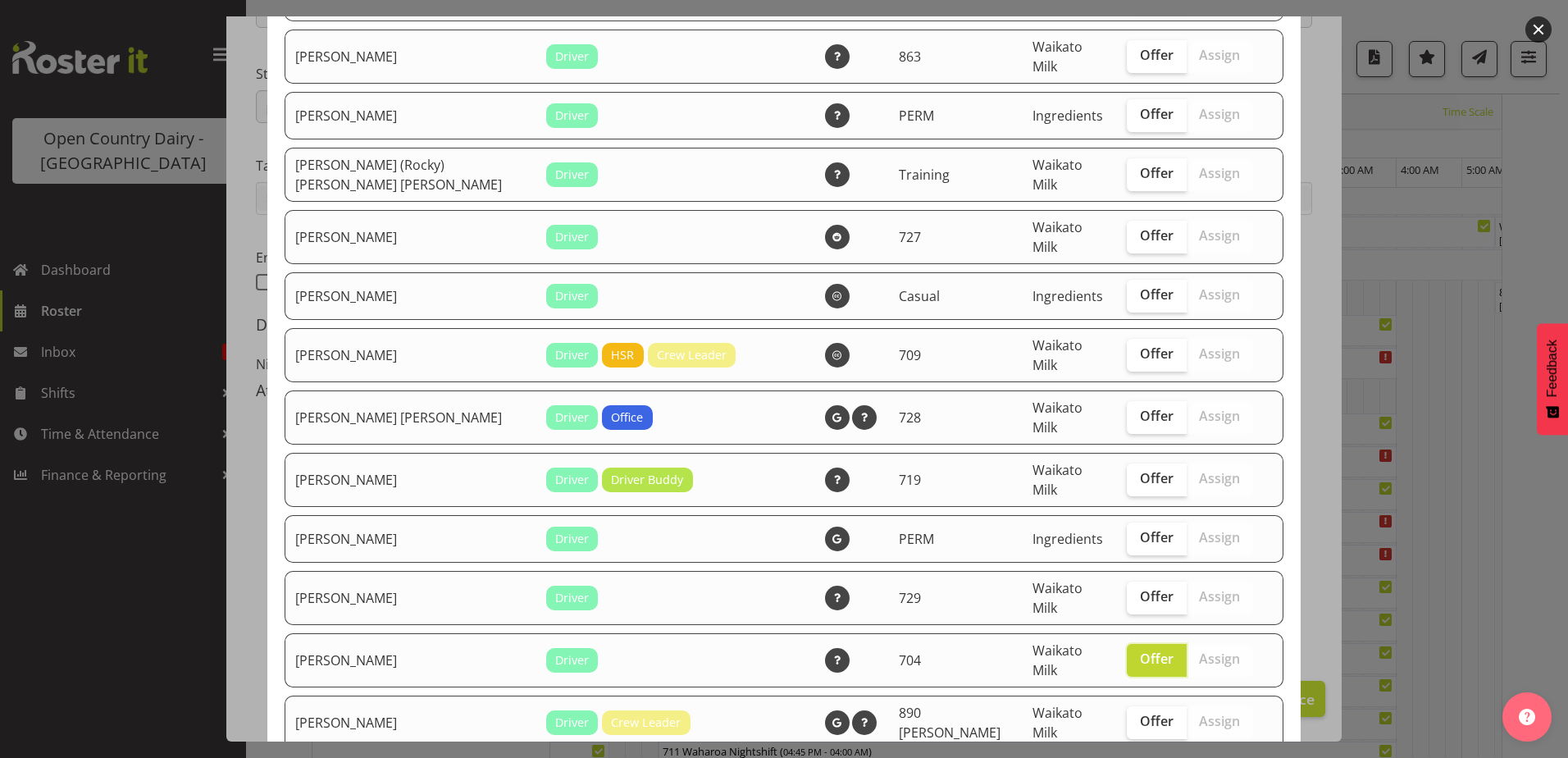
checkbox input "true"
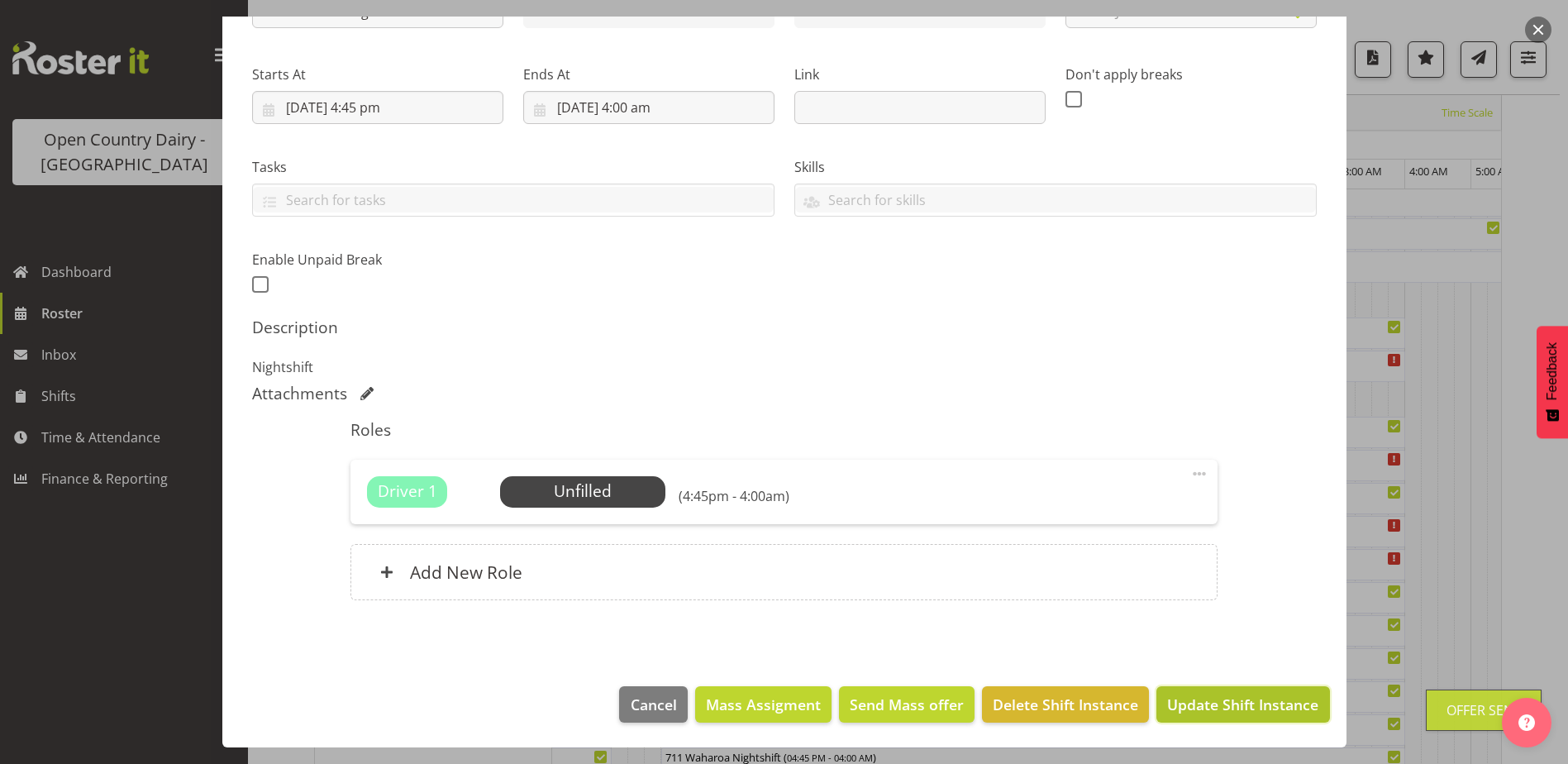
click at [1223, 711] on span "Update Shift Instance" at bounding box center [1243, 704] width 151 height 21
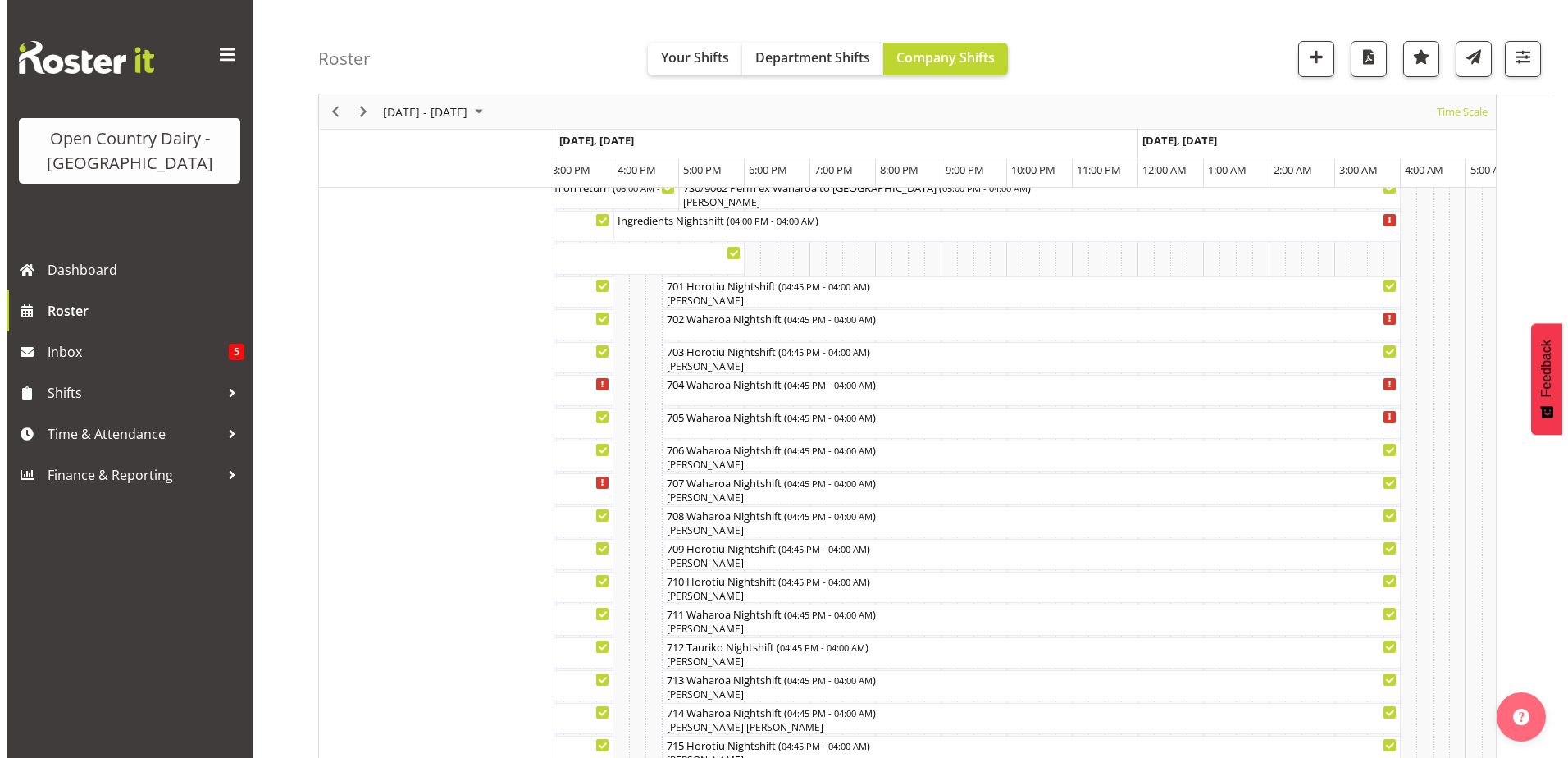
scroll to position [218, 0]
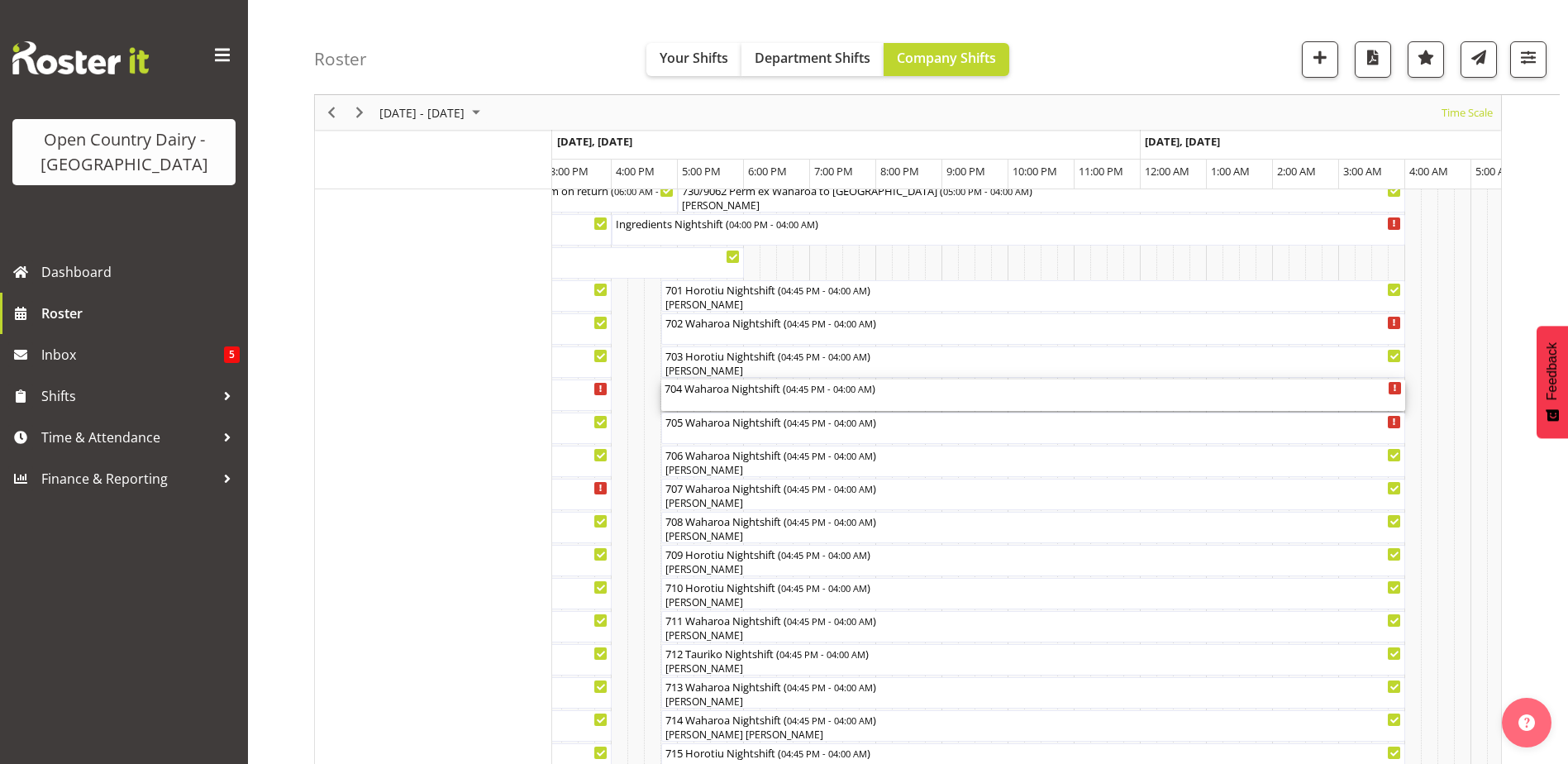
click at [700, 400] on div "704 Waharoa Nightshift ( 04:45 PM - 04:00 AM )" at bounding box center [1032, 395] width 737 height 32
click at [0, 0] on div at bounding box center [0, 0] width 0 height 0
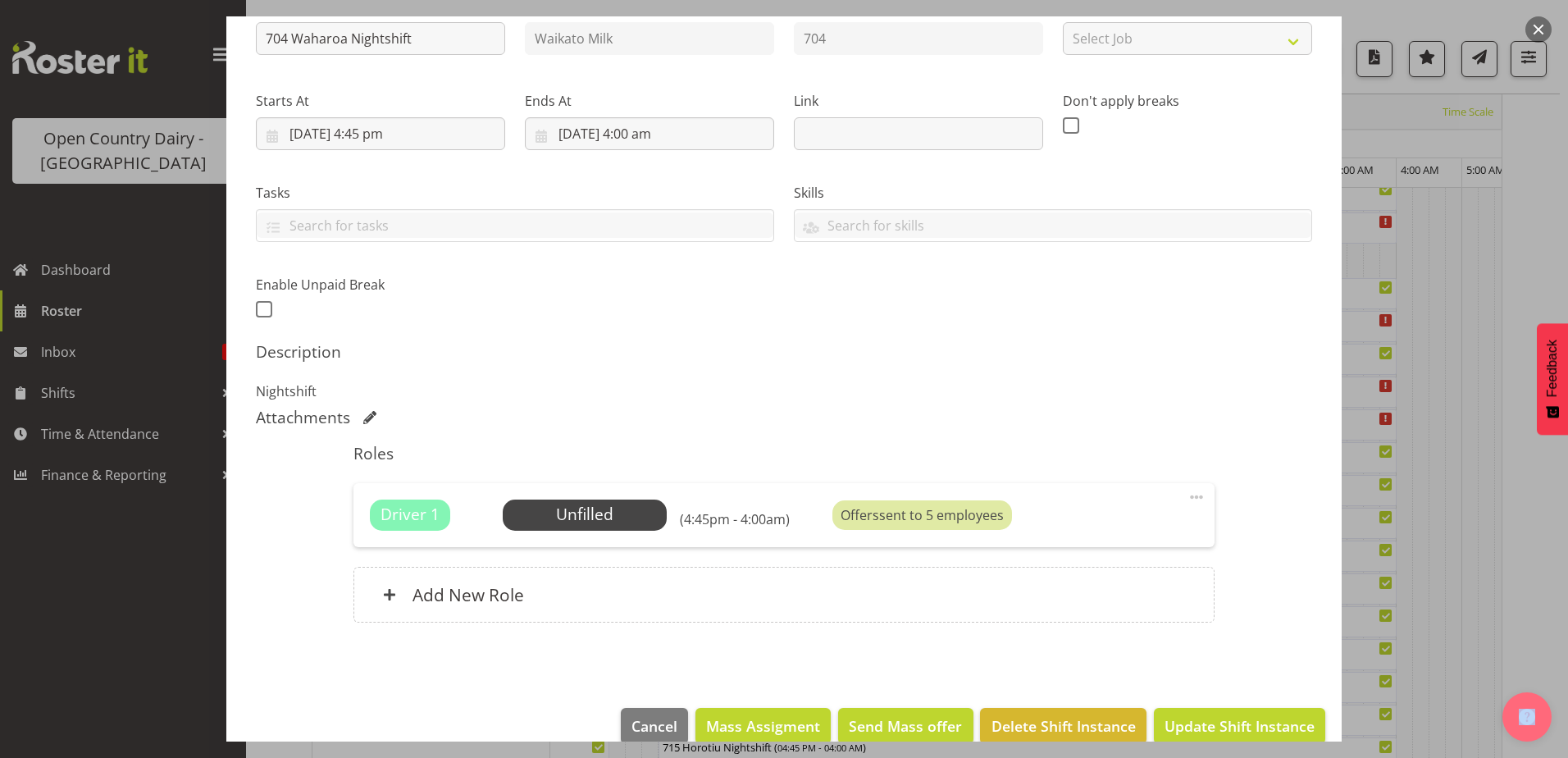
scroll to position [224, 0]
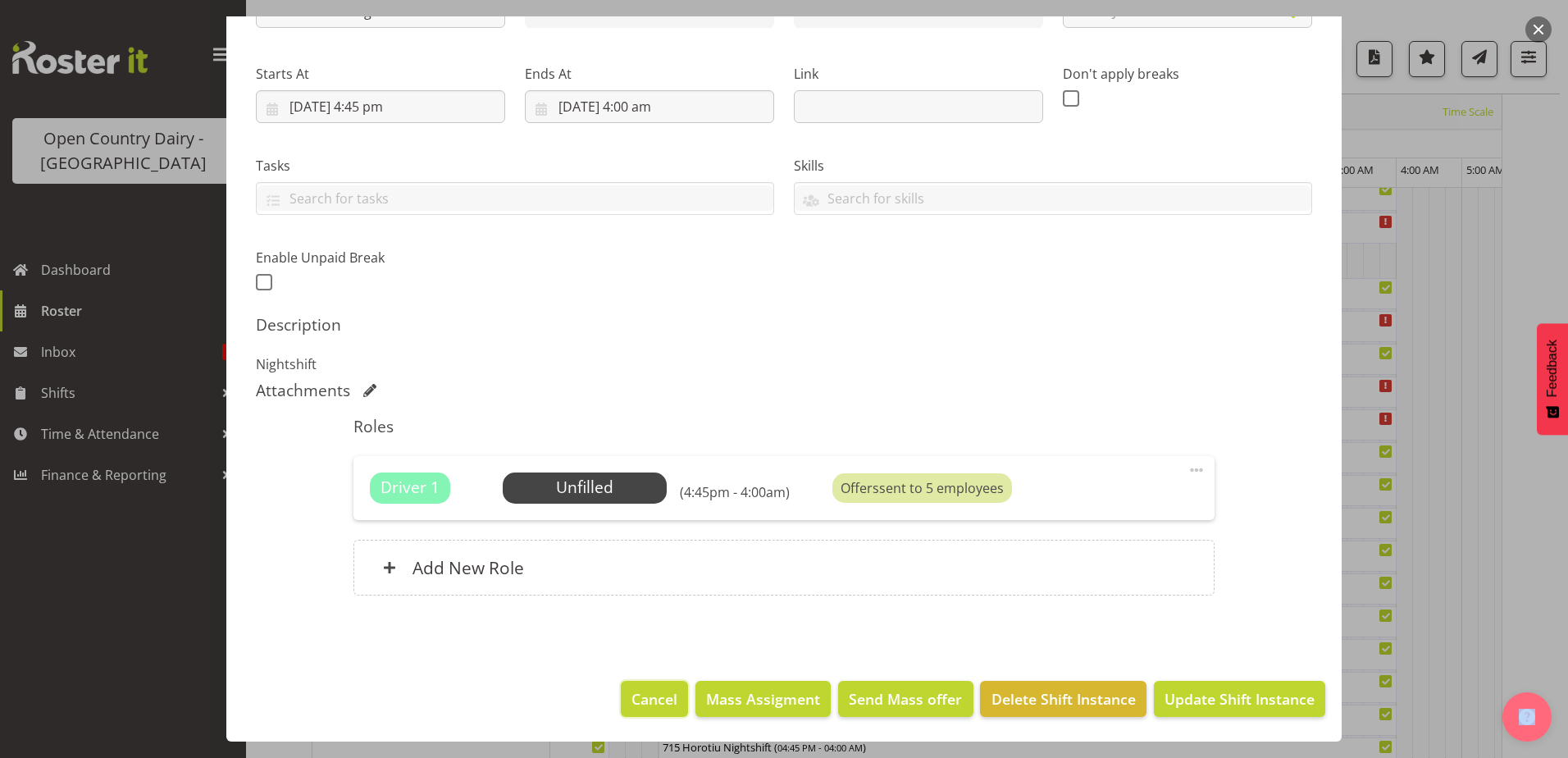
click at [651, 690] on span "Cancel" at bounding box center [654, 698] width 46 height 21
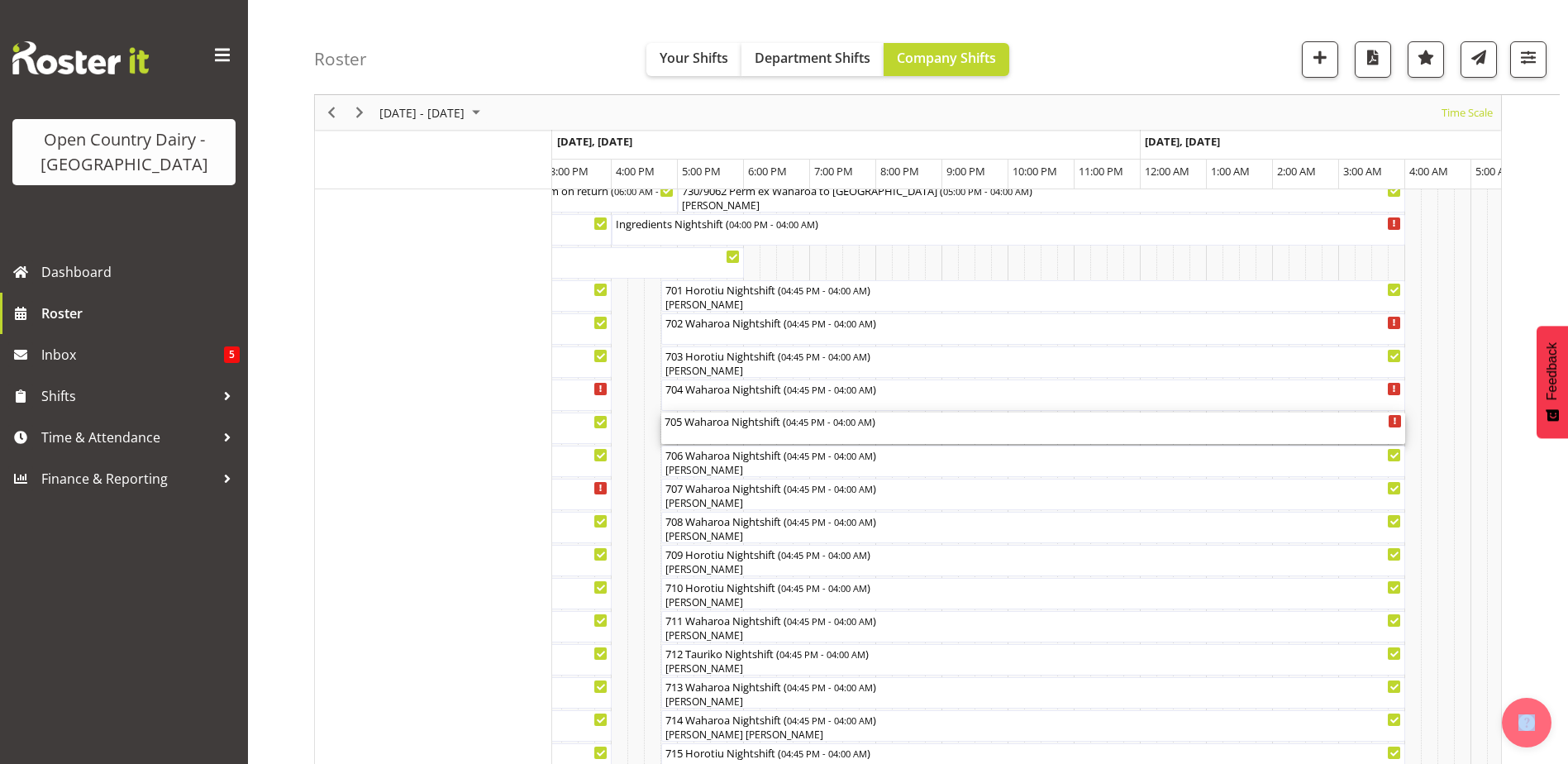
click at [730, 431] on div "705 Waharoa Nightshift ( 04:45 PM - 04:00 AM )" at bounding box center [1032, 428] width 737 height 32
click at [0, 0] on div at bounding box center [0, 0] width 0 height 0
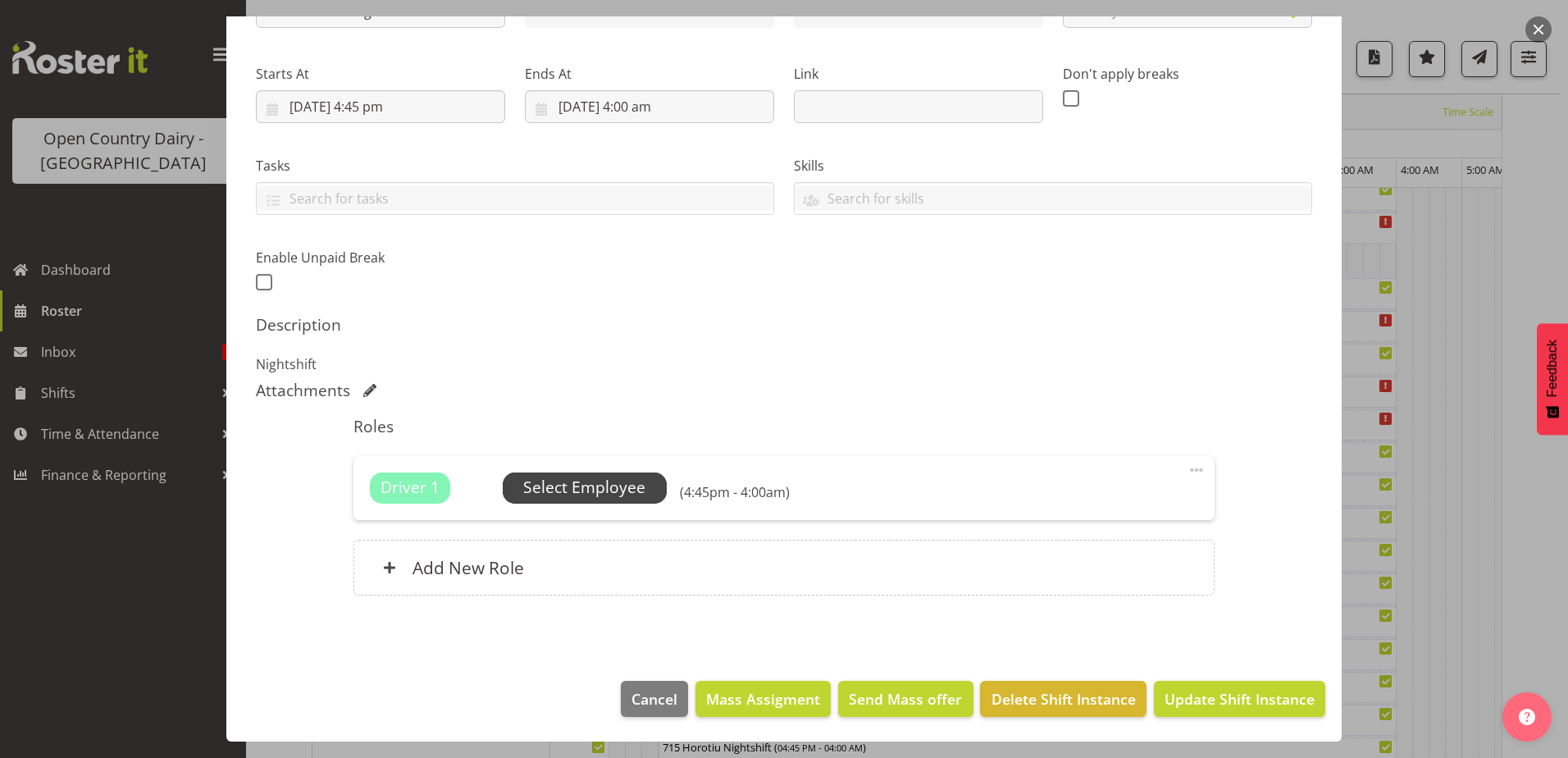
click at [551, 485] on span "Select Employee" at bounding box center [584, 487] width 122 height 24
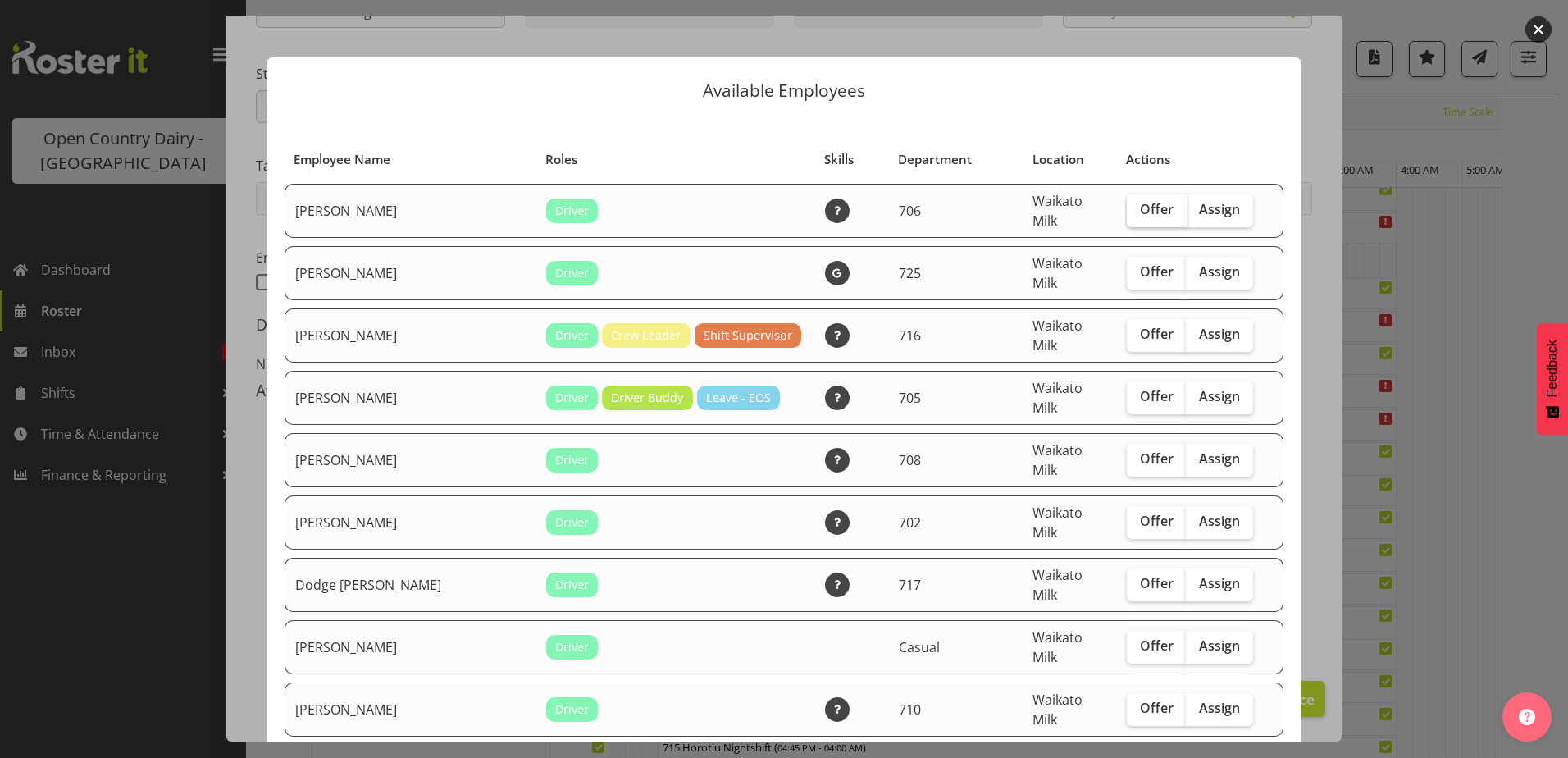
click at [1140, 207] on span "Offer" at bounding box center [1156, 208] width 33 height 16
click at [1129, 207] on input "Offer" at bounding box center [1132, 209] width 10 height 10
checkbox input "true"
click at [1140, 388] on span "Offer" at bounding box center [1156, 396] width 33 height 16
click at [1134, 391] on input "Offer" at bounding box center [1132, 396] width 10 height 10
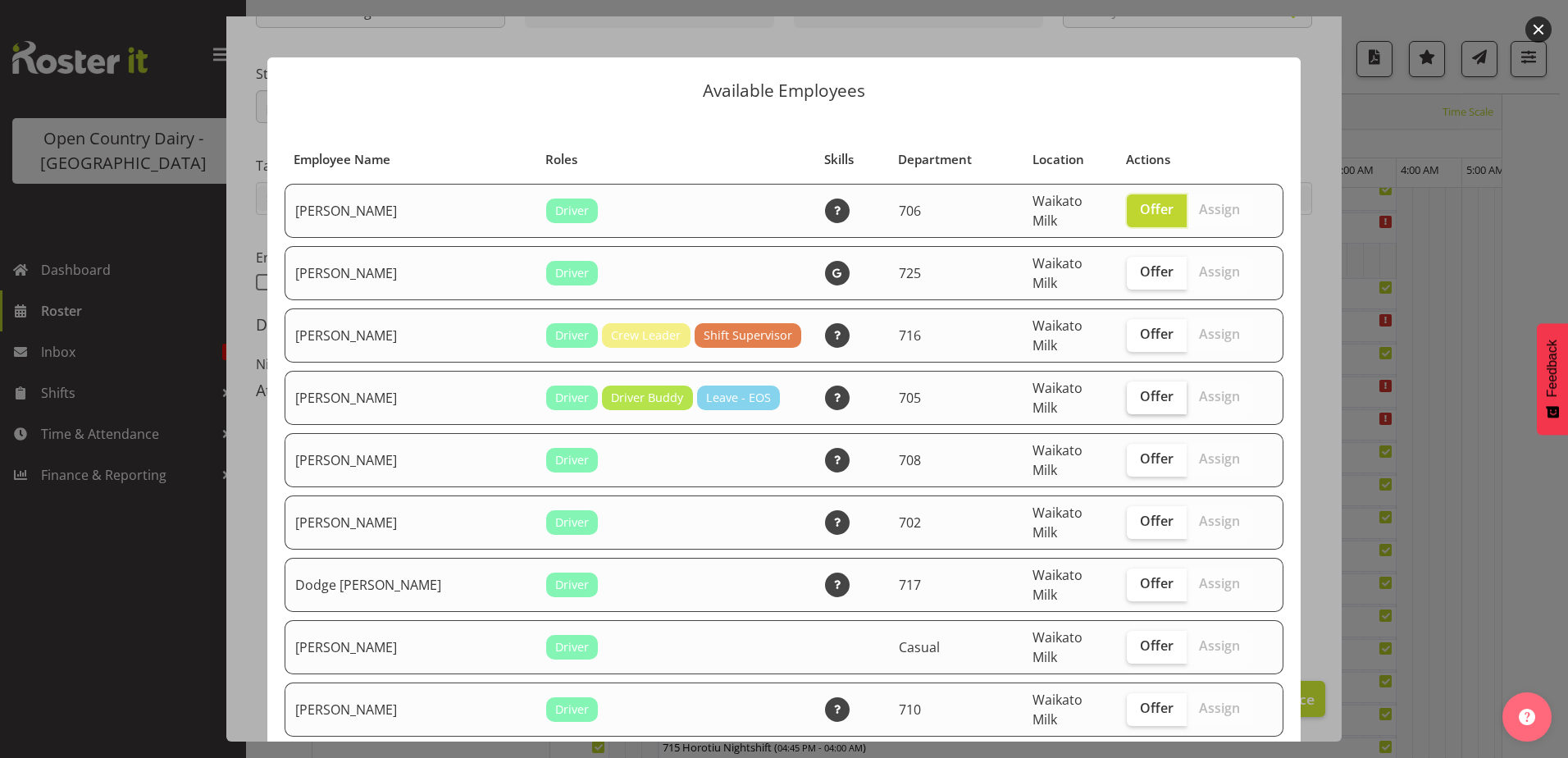
checkbox input "true"
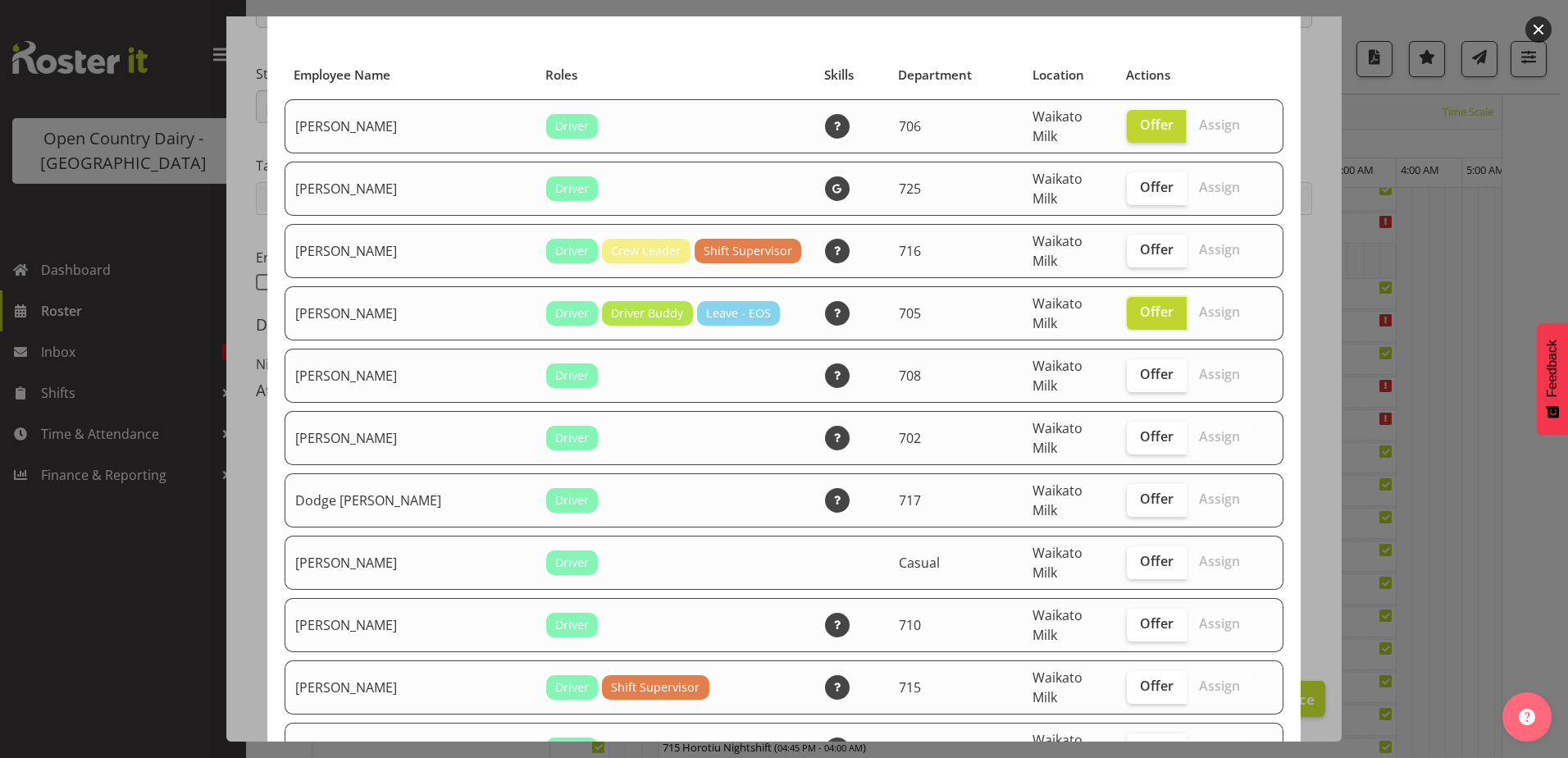
scroll to position [164, 0]
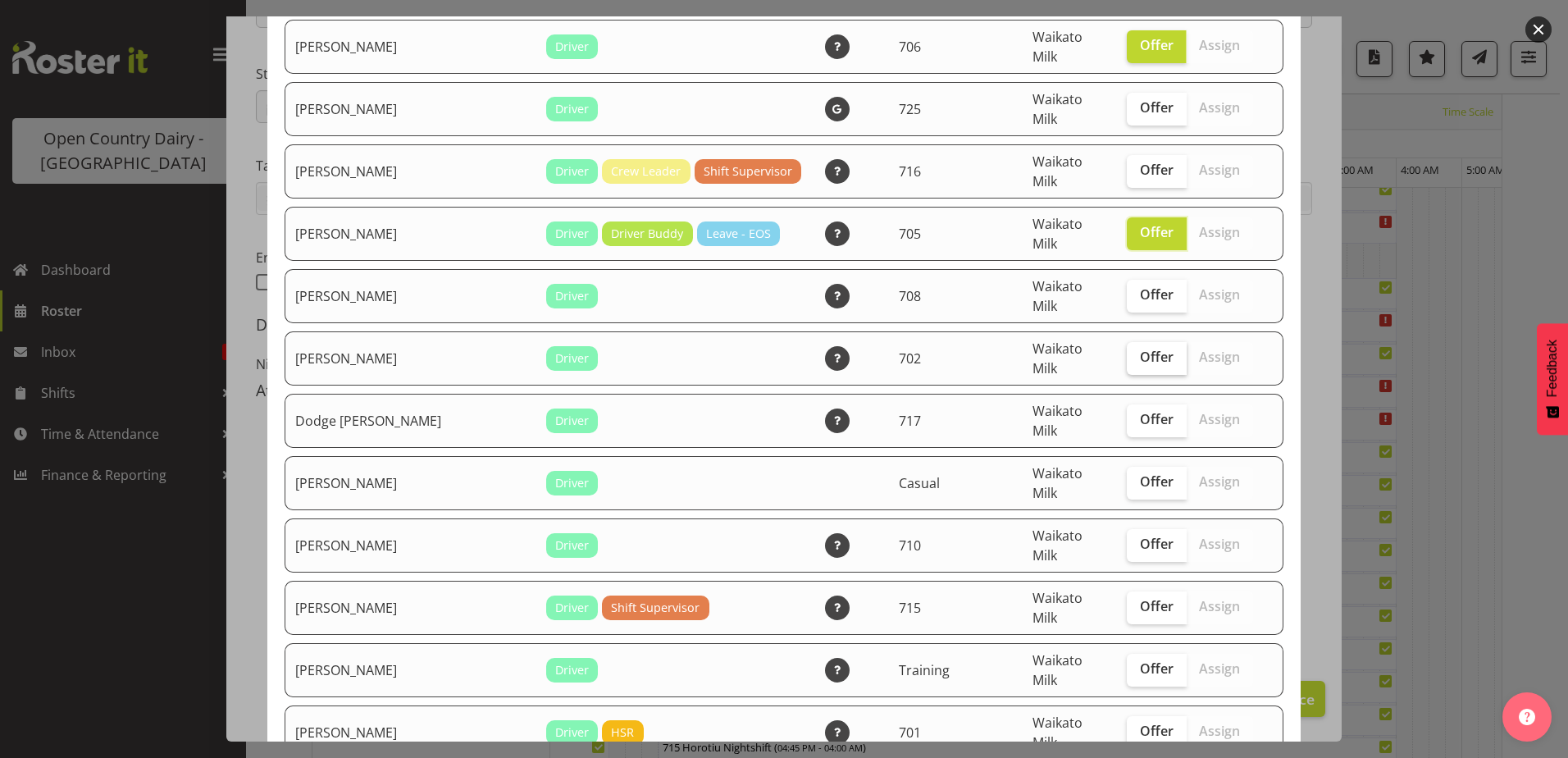
click at [1140, 348] on span "Offer" at bounding box center [1156, 356] width 33 height 16
click at [1127, 352] on input "Offer" at bounding box center [1132, 357] width 10 height 10
checkbox input "true"
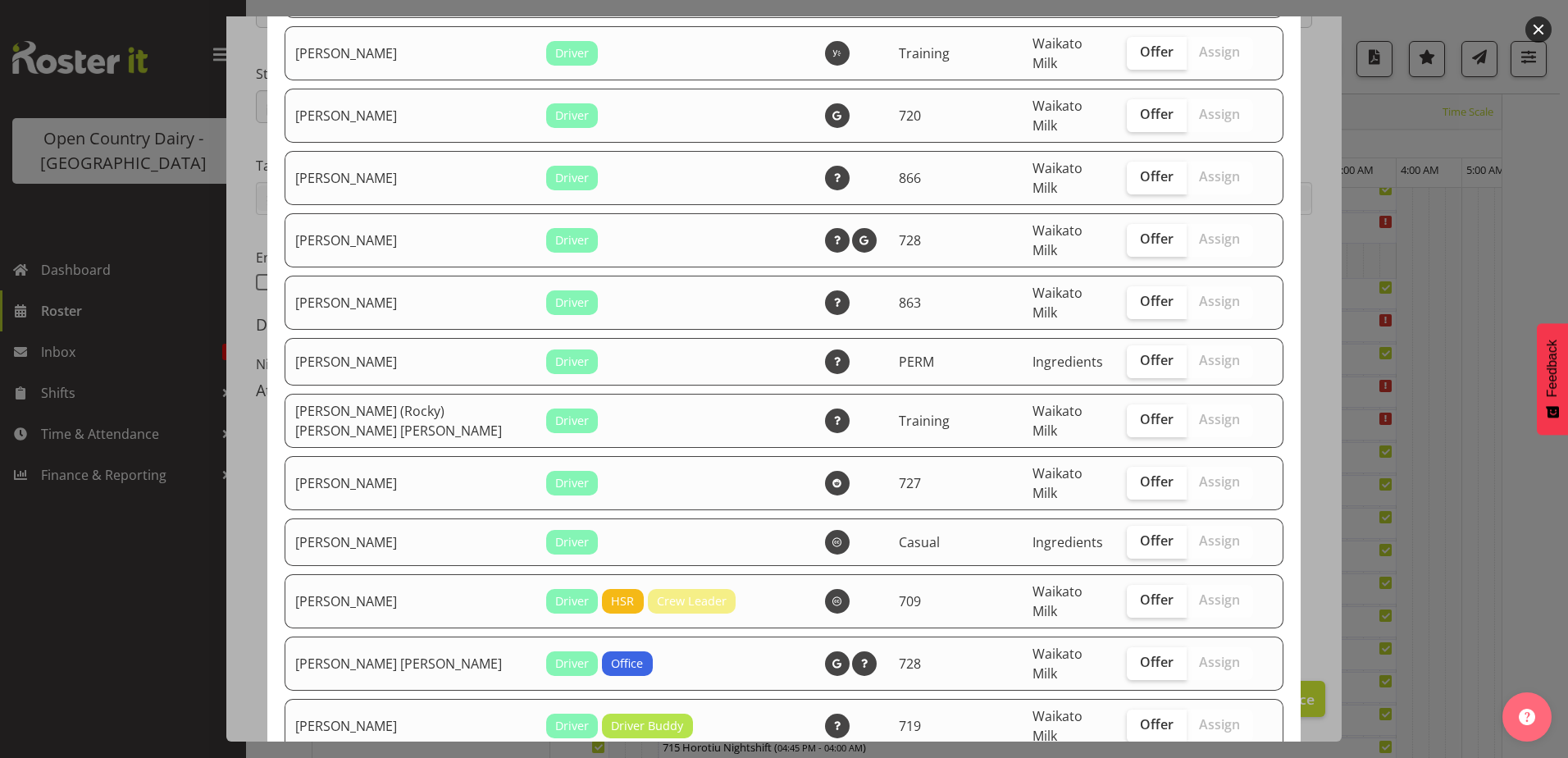
scroll to position [1312, 0]
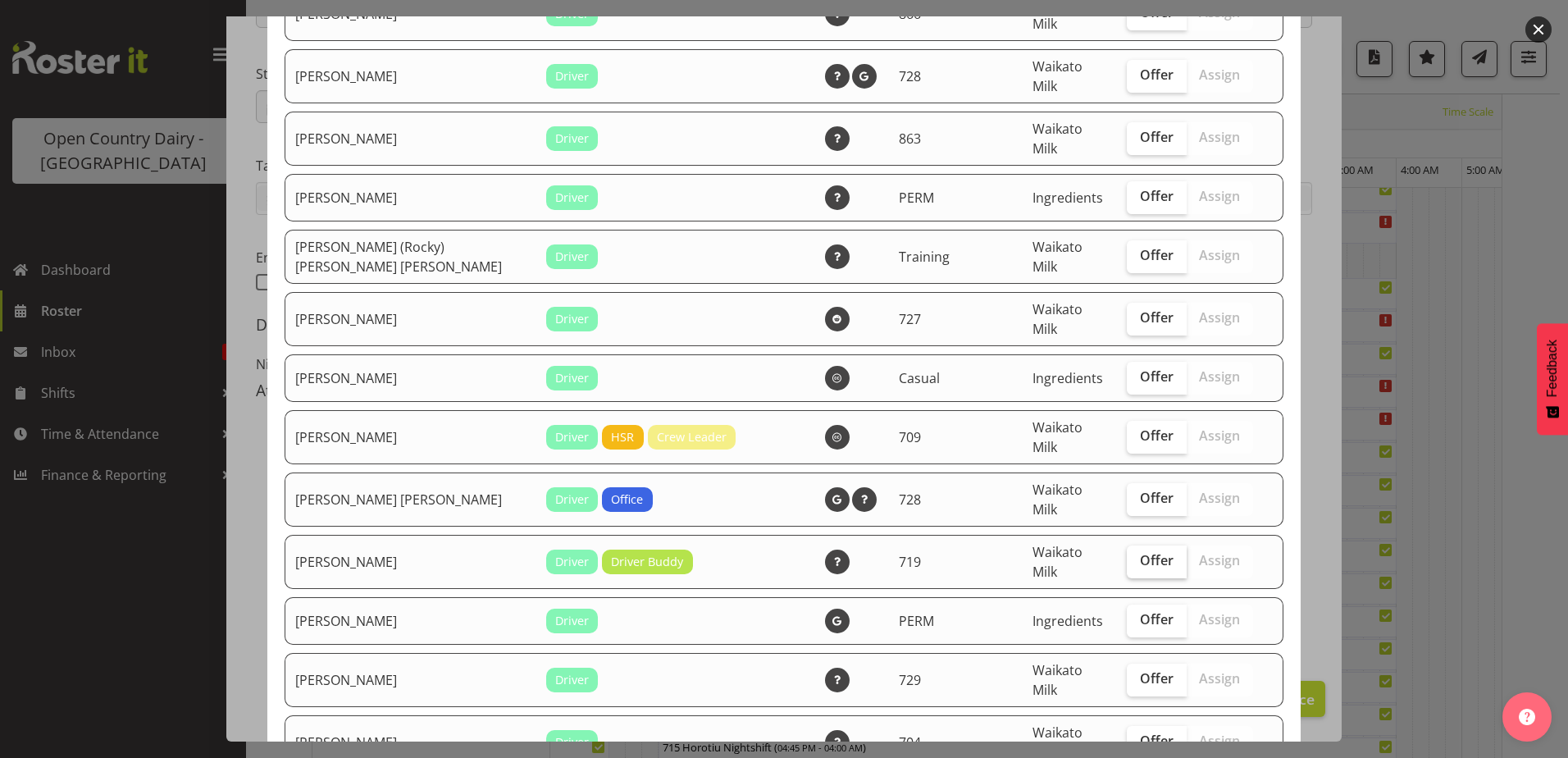
click at [1140, 552] on span "Offer" at bounding box center [1156, 559] width 33 height 16
click at [1132, 555] on input "Offer" at bounding box center [1132, 560] width 10 height 10
checkbox input "true"
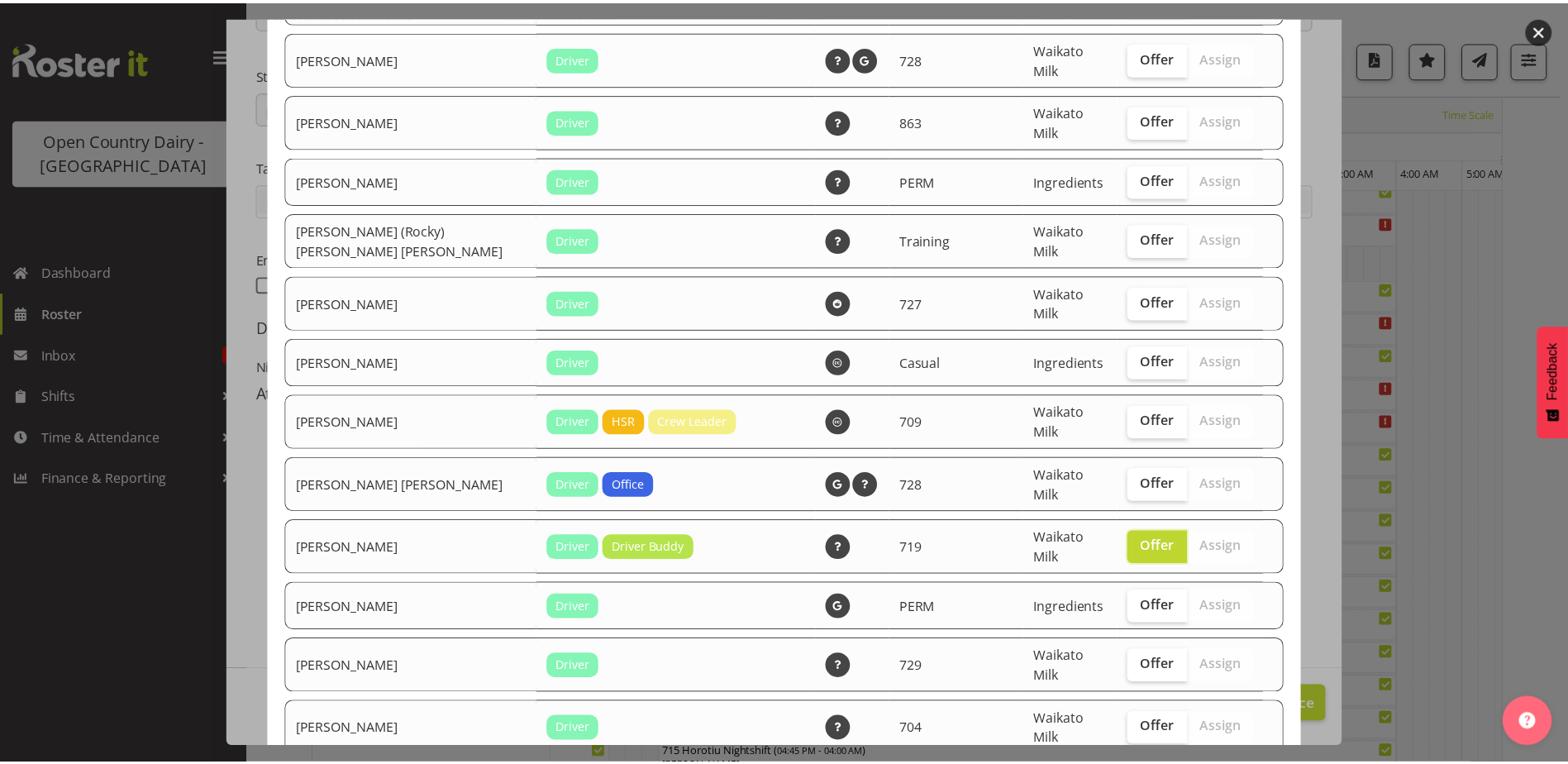
scroll to position [1352, 0]
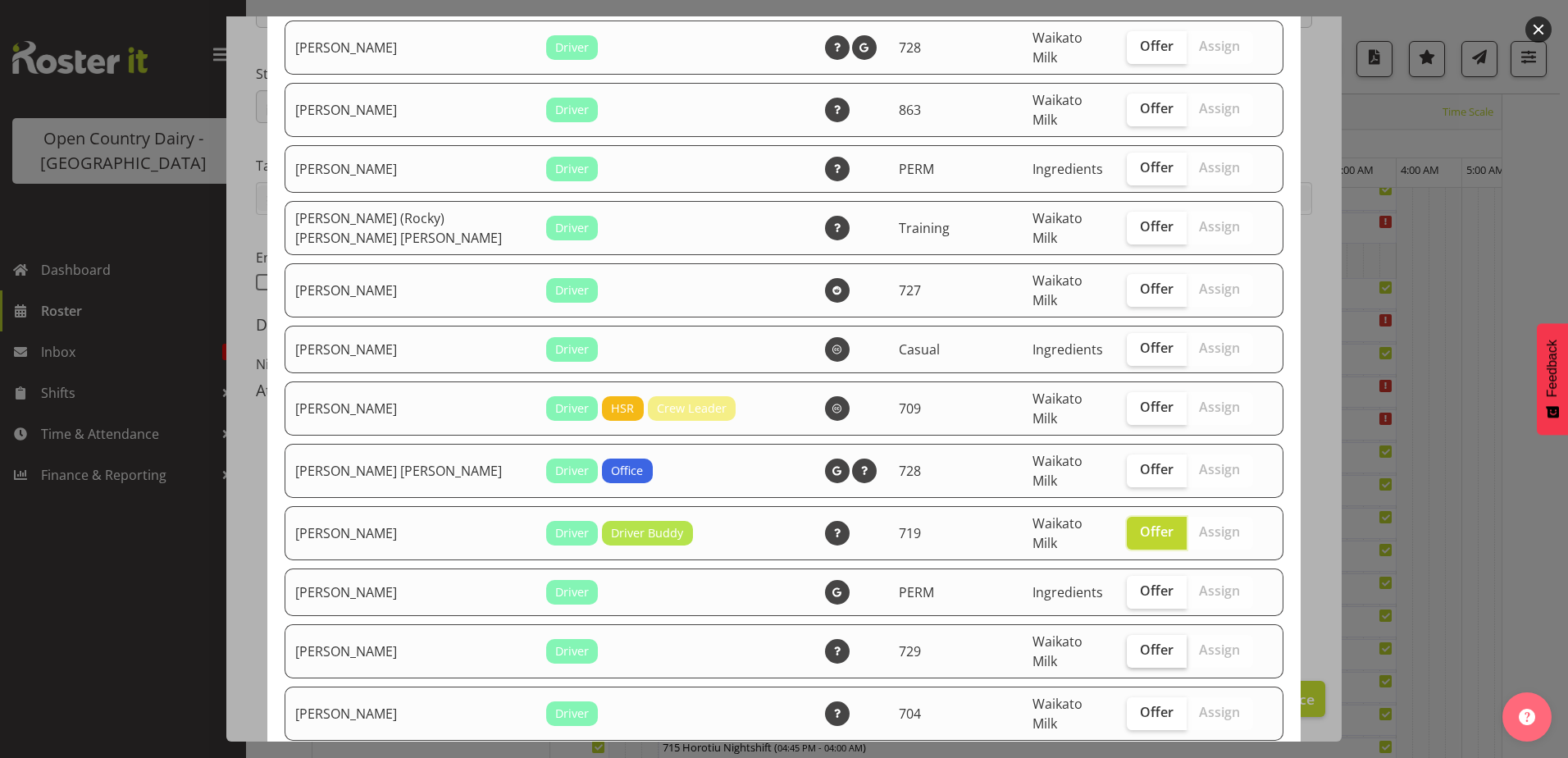
click at [1140, 641] on span "Offer" at bounding box center [1156, 649] width 33 height 16
click at [1136, 645] on input "Offer" at bounding box center [1132, 650] width 10 height 10
checkbox input "true"
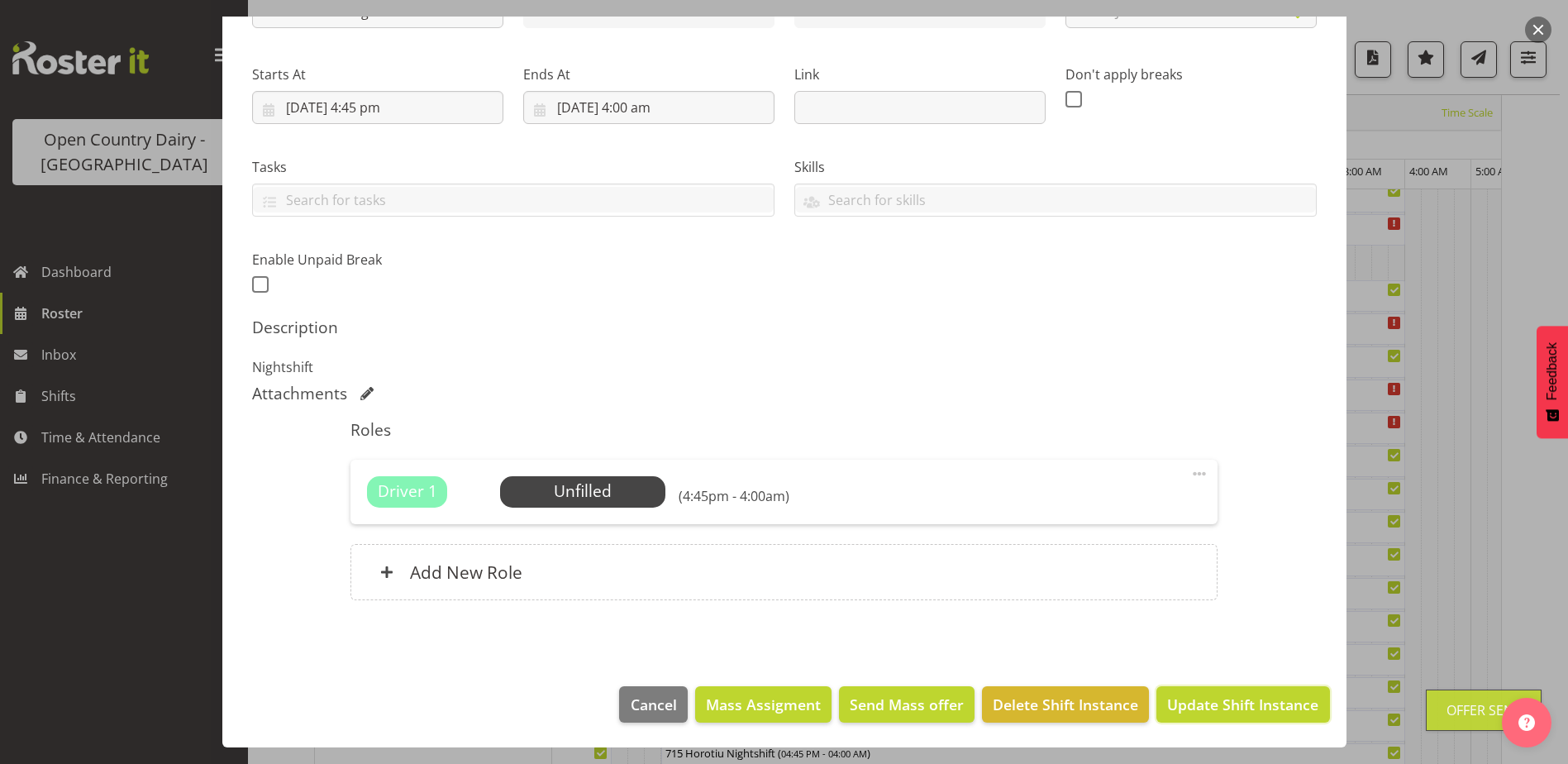
click at [1205, 707] on span "Update Shift Instance" at bounding box center [1243, 704] width 151 height 21
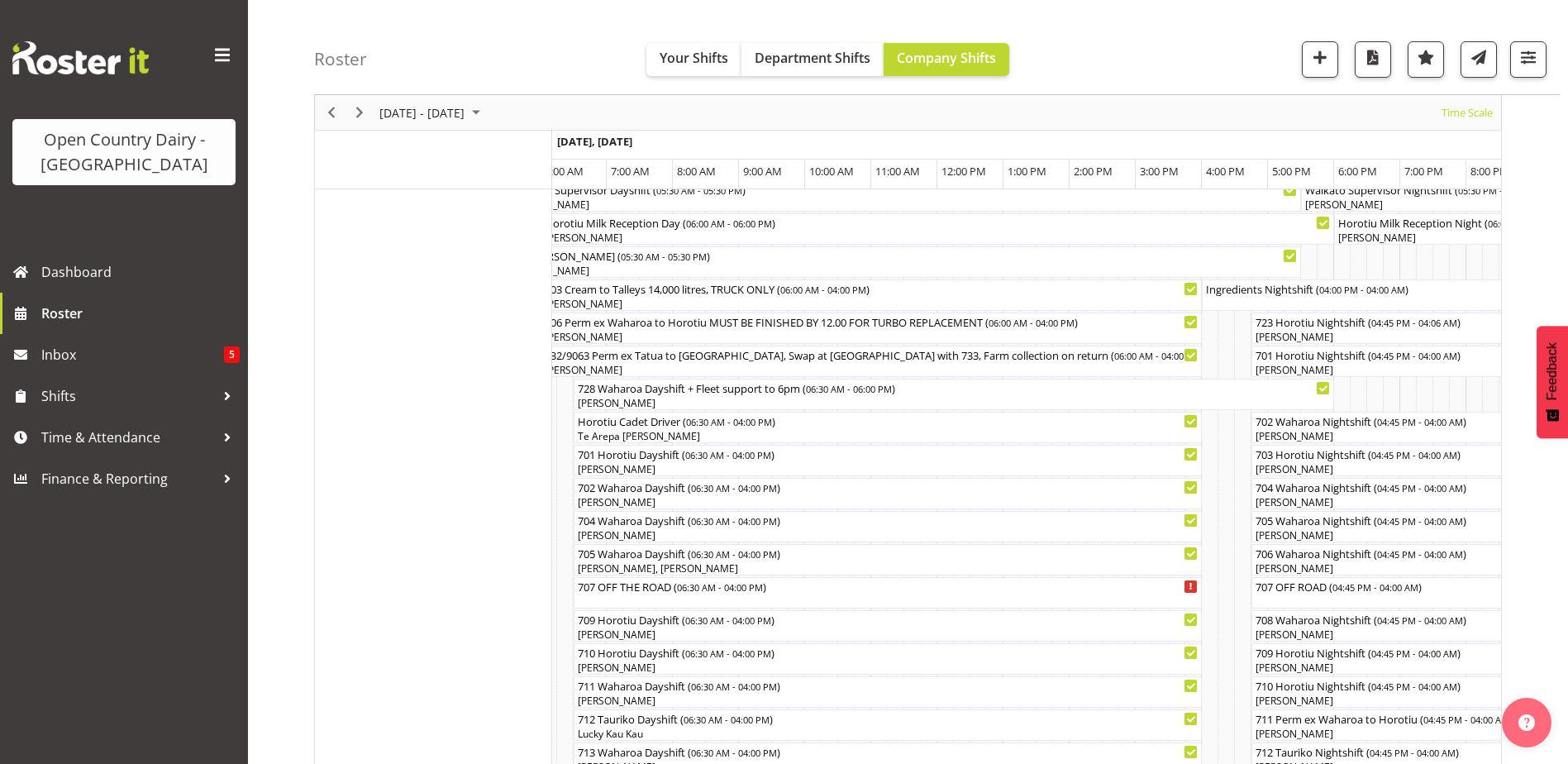
scroll to position [58, 0]
